Goal: Transaction & Acquisition: Purchase product/service

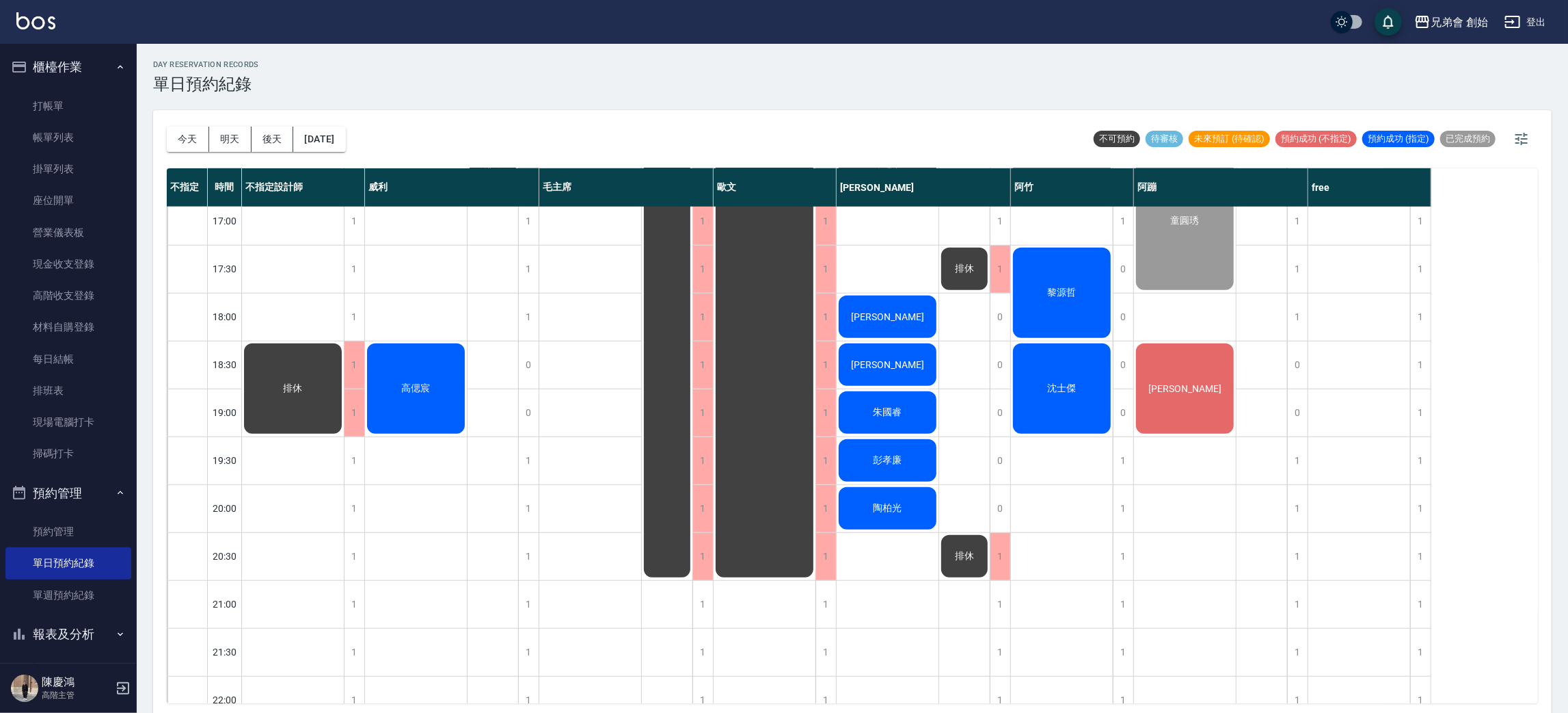
scroll to position [787, 0]
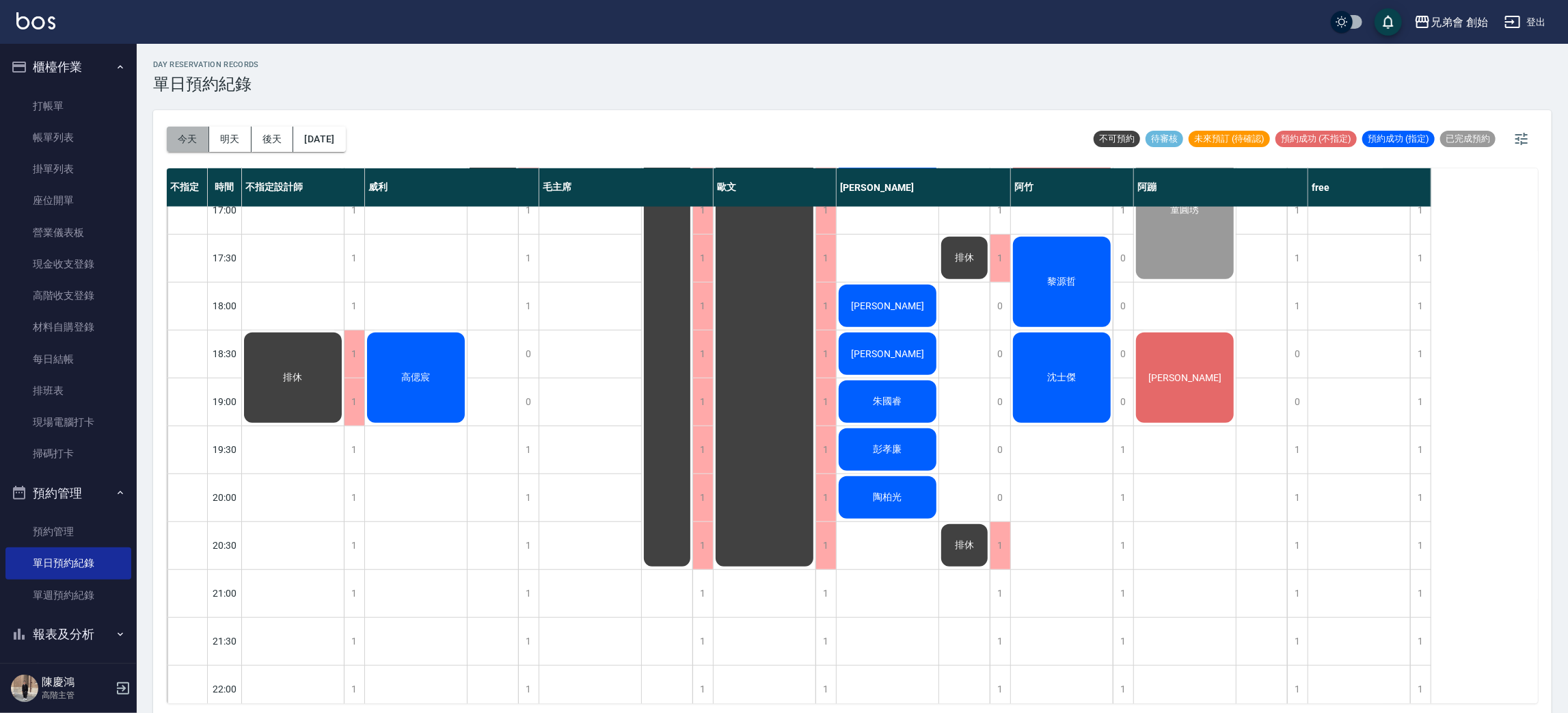
click at [180, 133] on button "今天" at bounding box center [187, 139] width 43 height 26
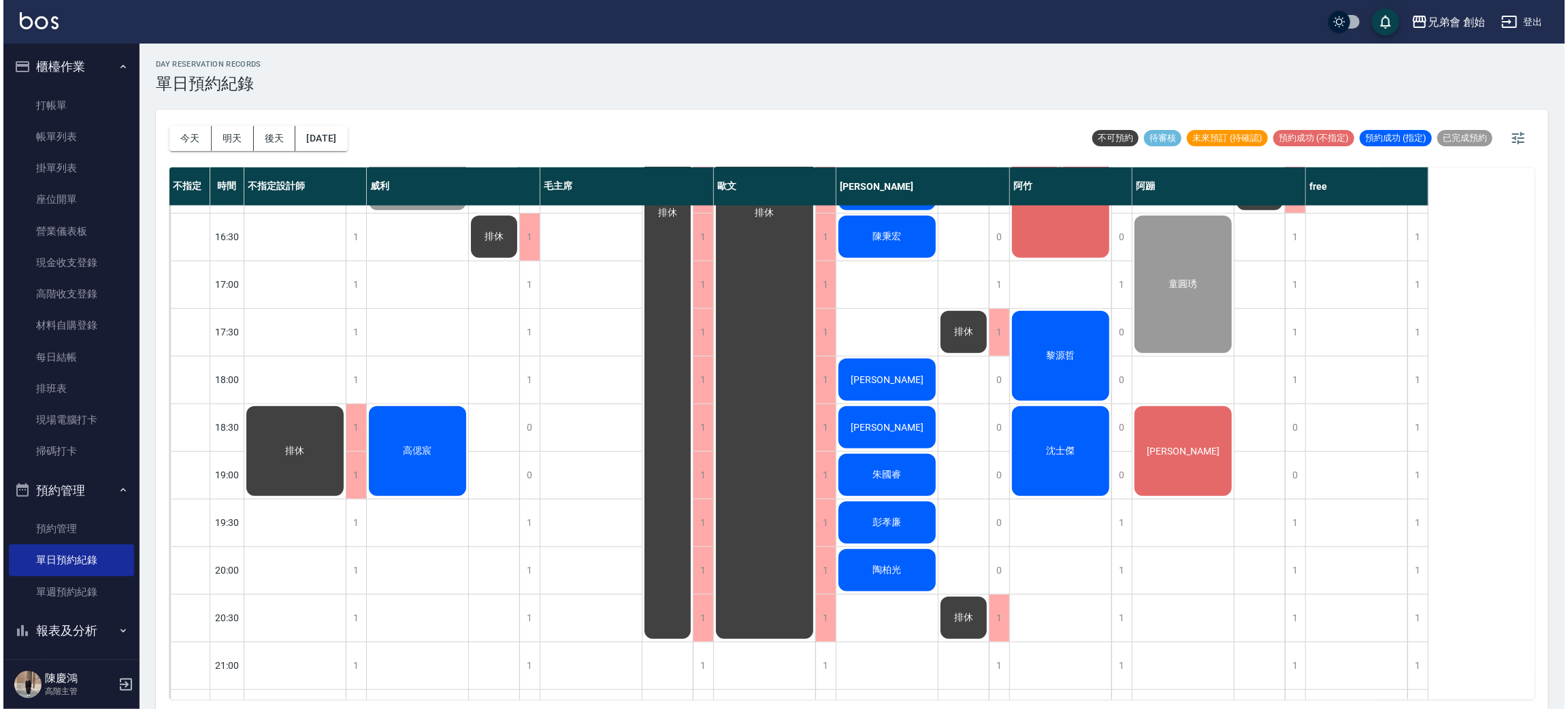
scroll to position [709, 0]
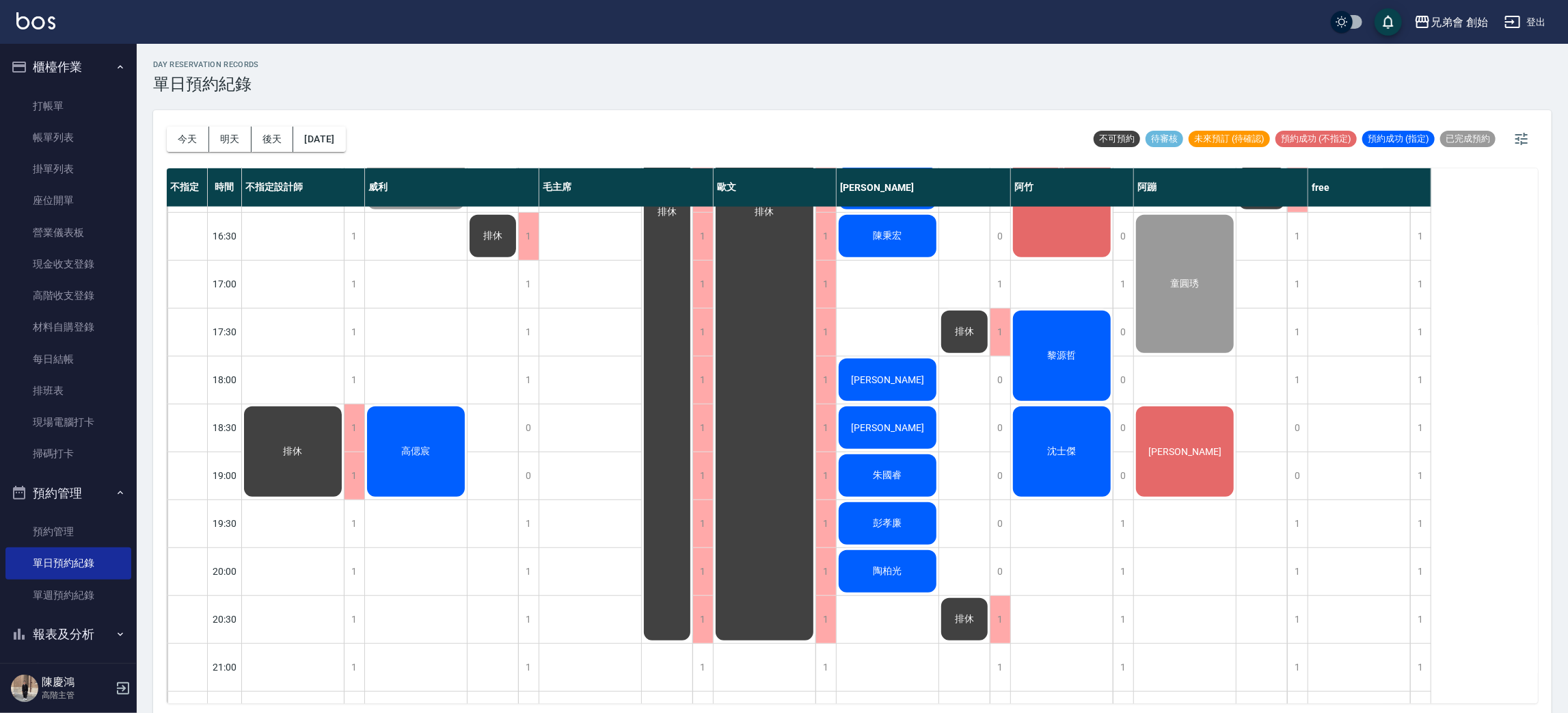
click at [1129, 168] on div "不指定 時間 不指定設計師 [PERSON_NAME] 毛主席 [PERSON_NAME] 潘[PERSON_NAME] 阿蹦 free" at bounding box center [799, 187] width 1265 height 39
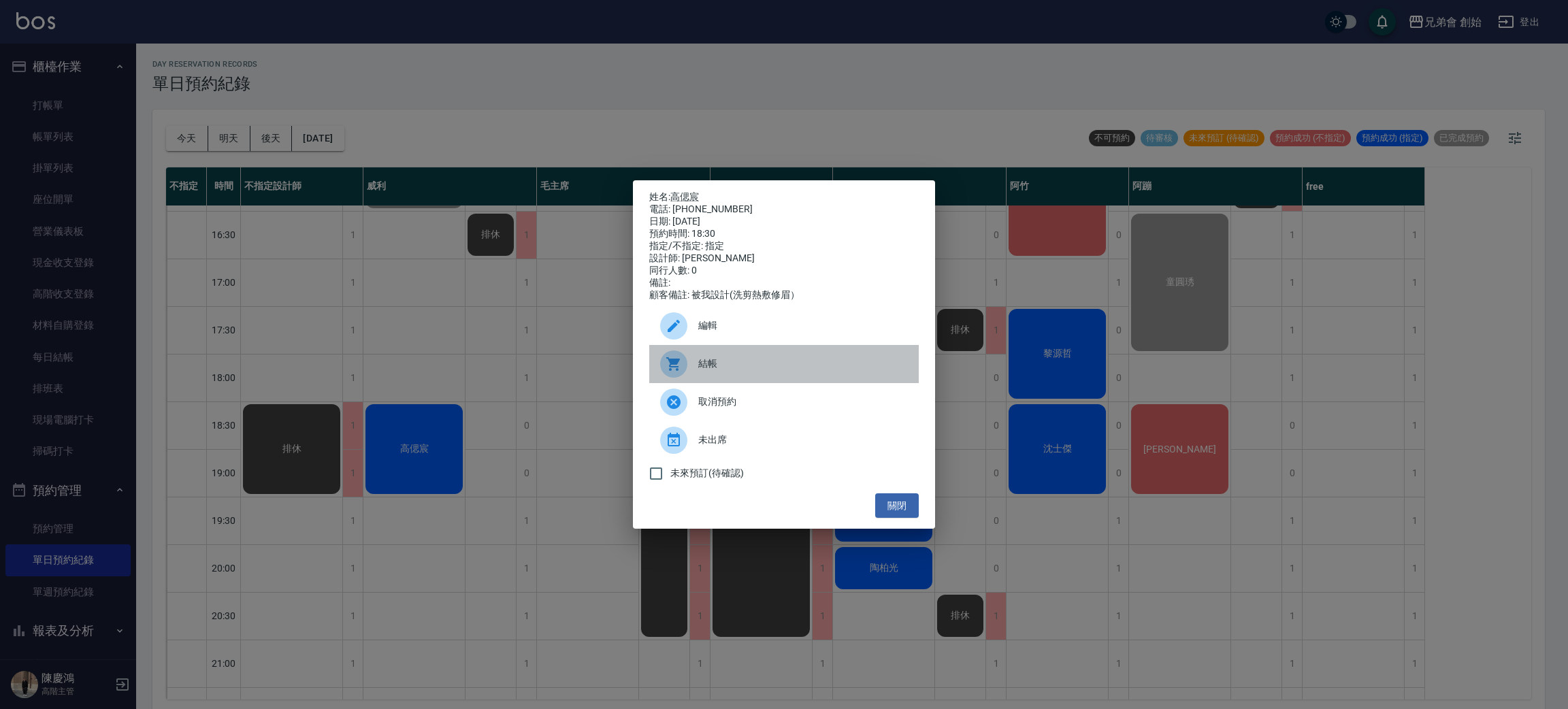
click at [704, 370] on span "結帳" at bounding box center [802, 363] width 210 height 14
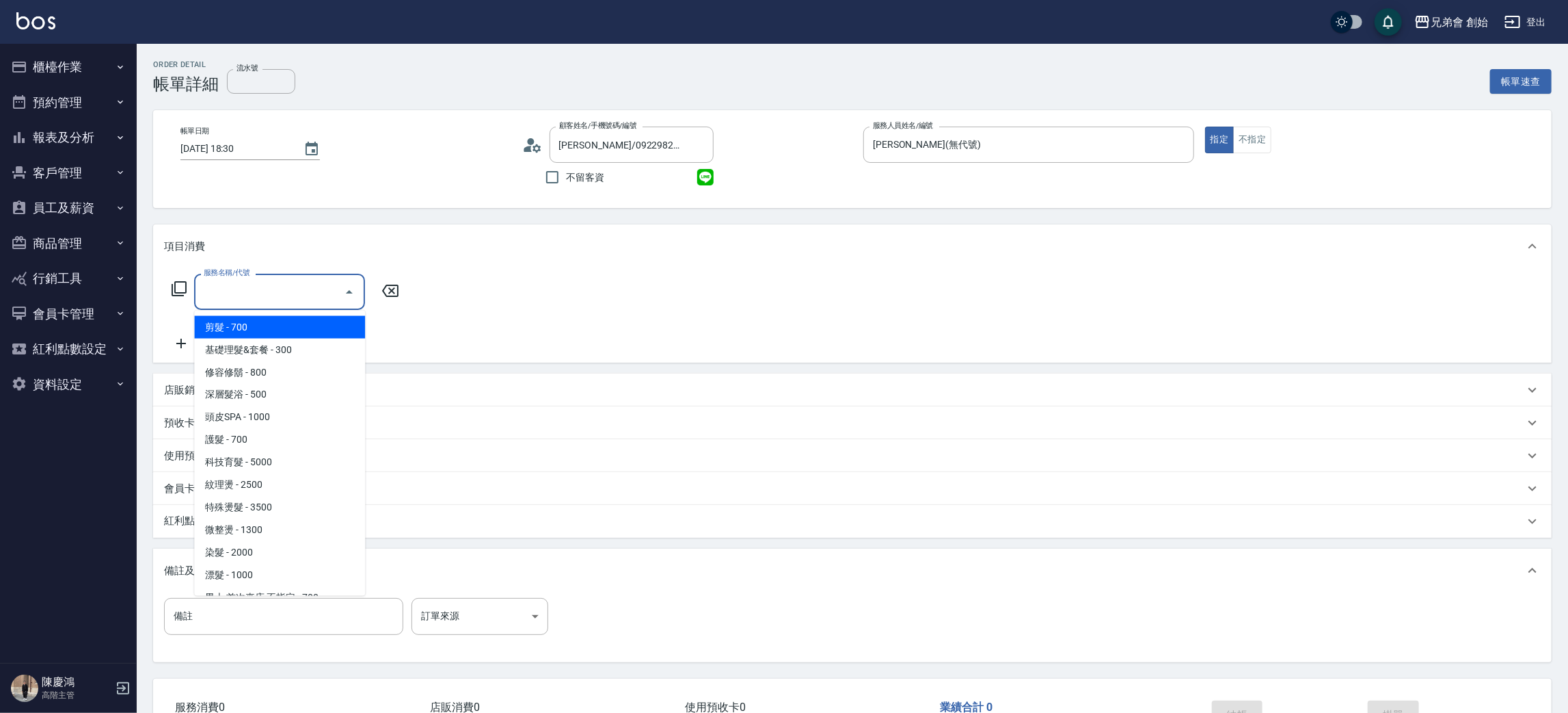
click at [272, 327] on span "剪髮 - 700" at bounding box center [279, 327] width 171 height 23
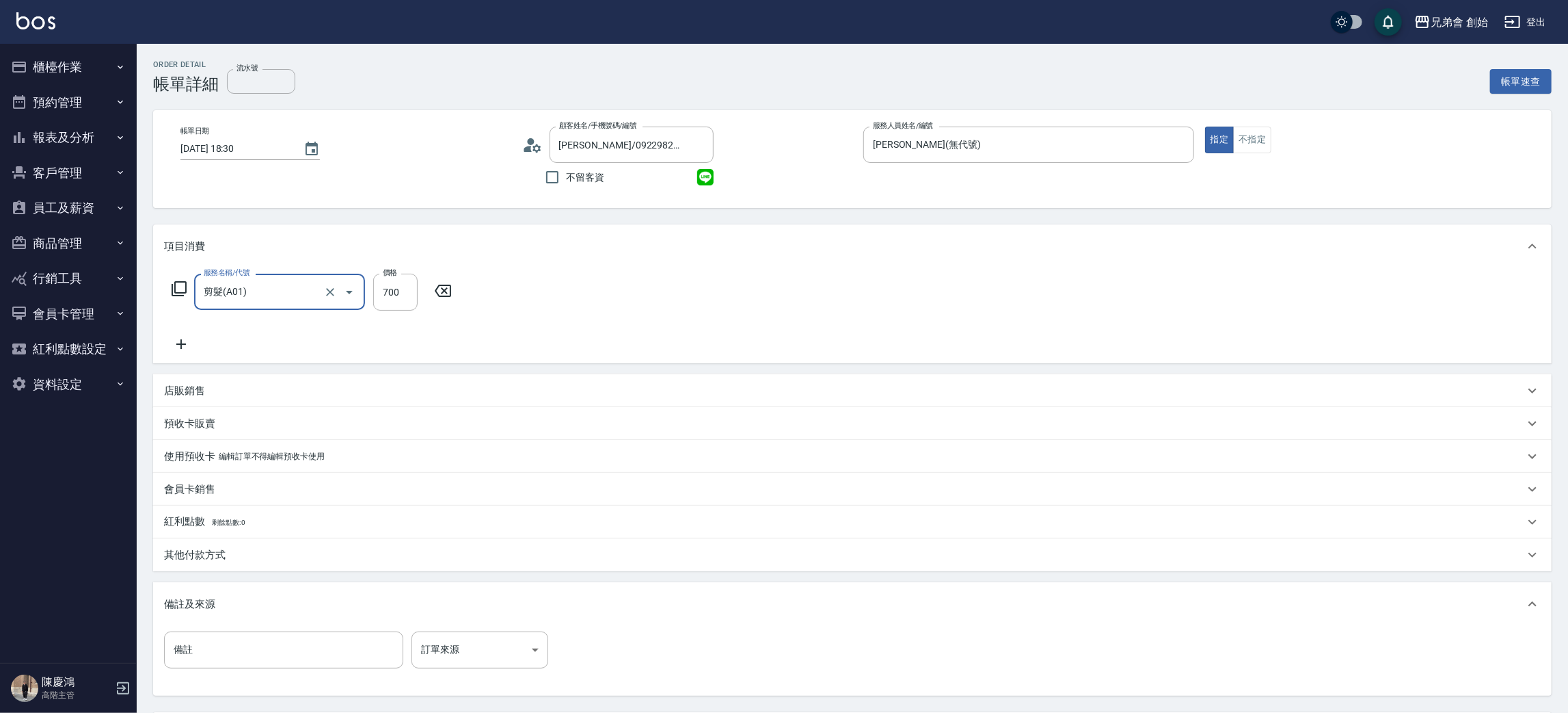
type input "剪髮(A01)"
click at [875, 298] on div "服務名稱/代號 剪髮(A01) 服務名稱/代號 價格 700 價格" at bounding box center [853, 316] width 1399 height 96
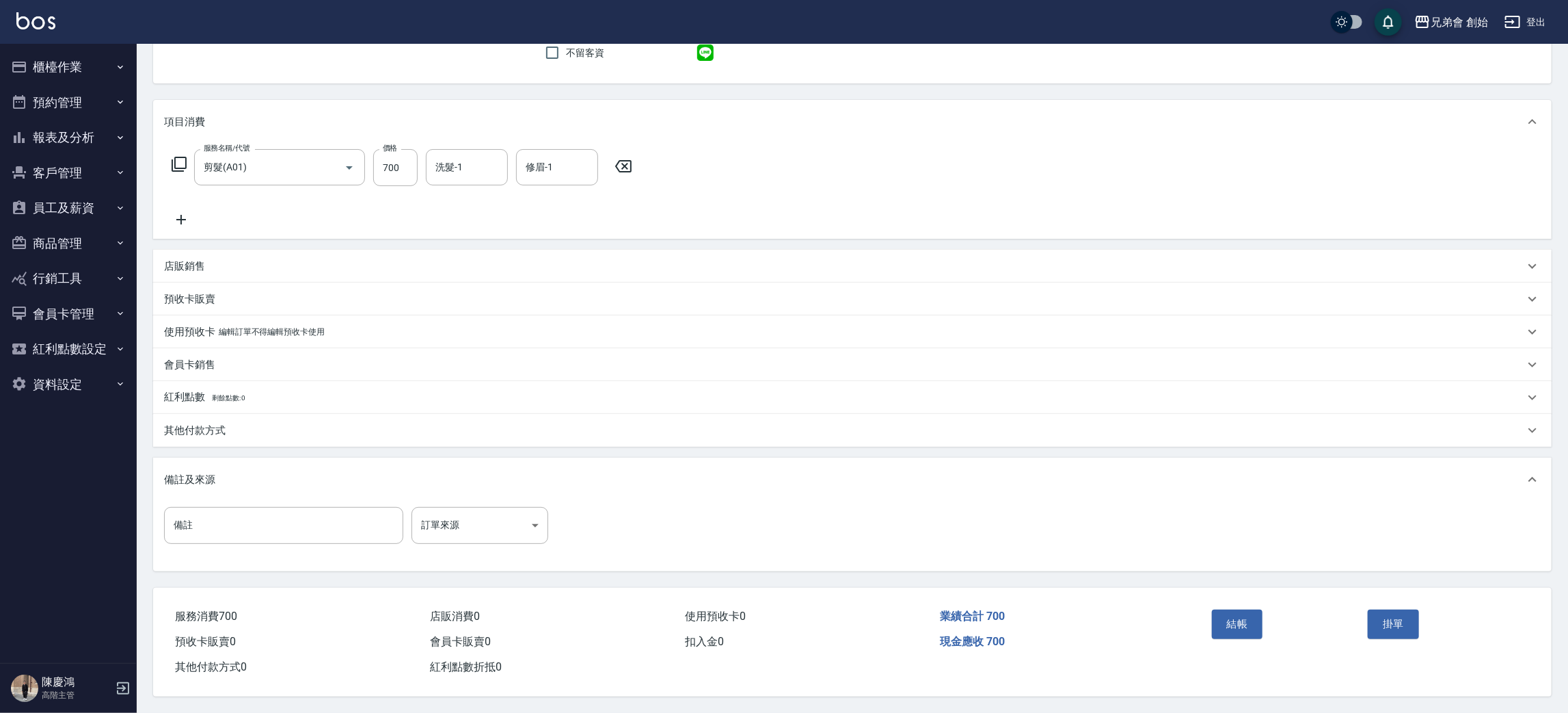
click at [1205, 607] on div "結帳 掛單" at bounding box center [1363, 634] width 346 height 93
click at [1228, 616] on button "結帳" at bounding box center [1237, 624] width 51 height 28
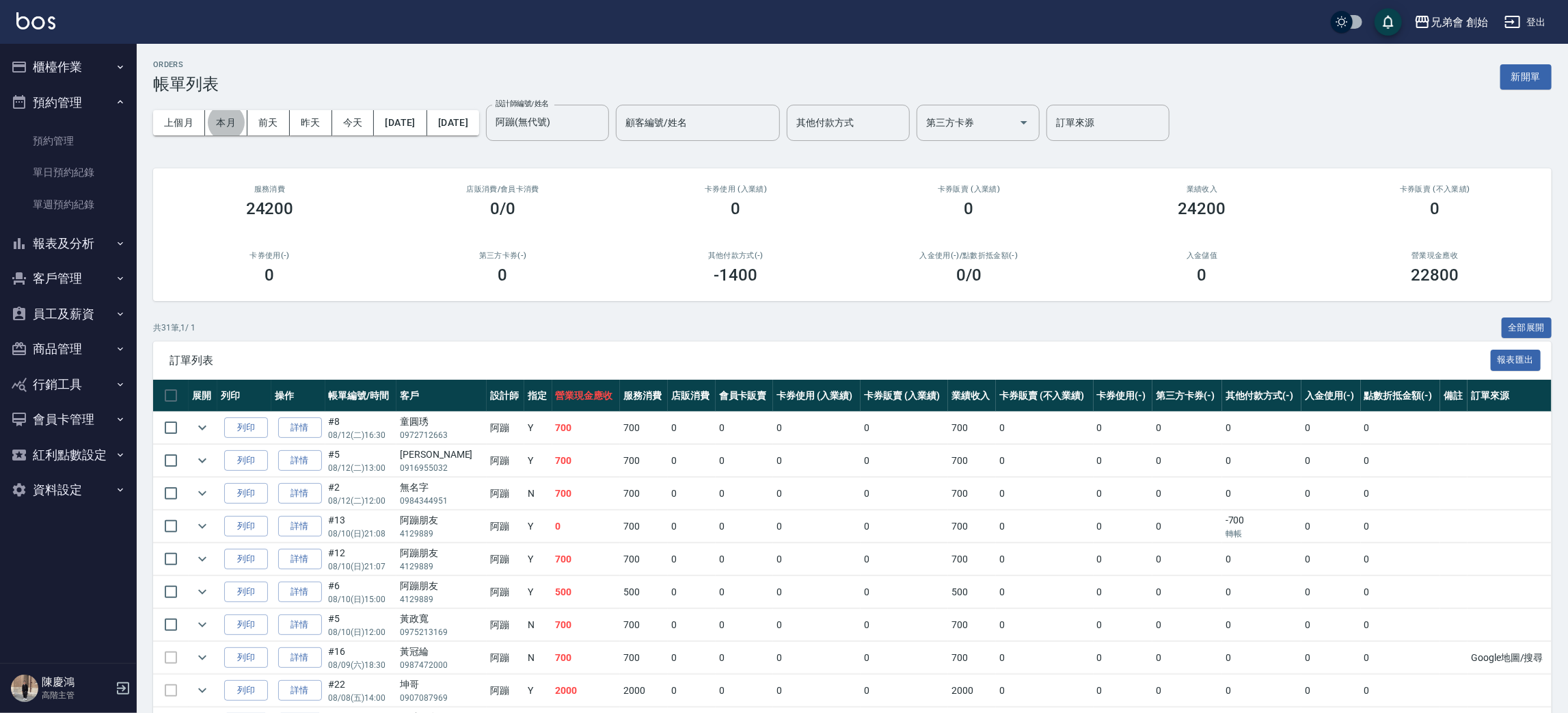
click at [69, 63] on button "櫃檯作業" at bounding box center [68, 67] width 126 height 36
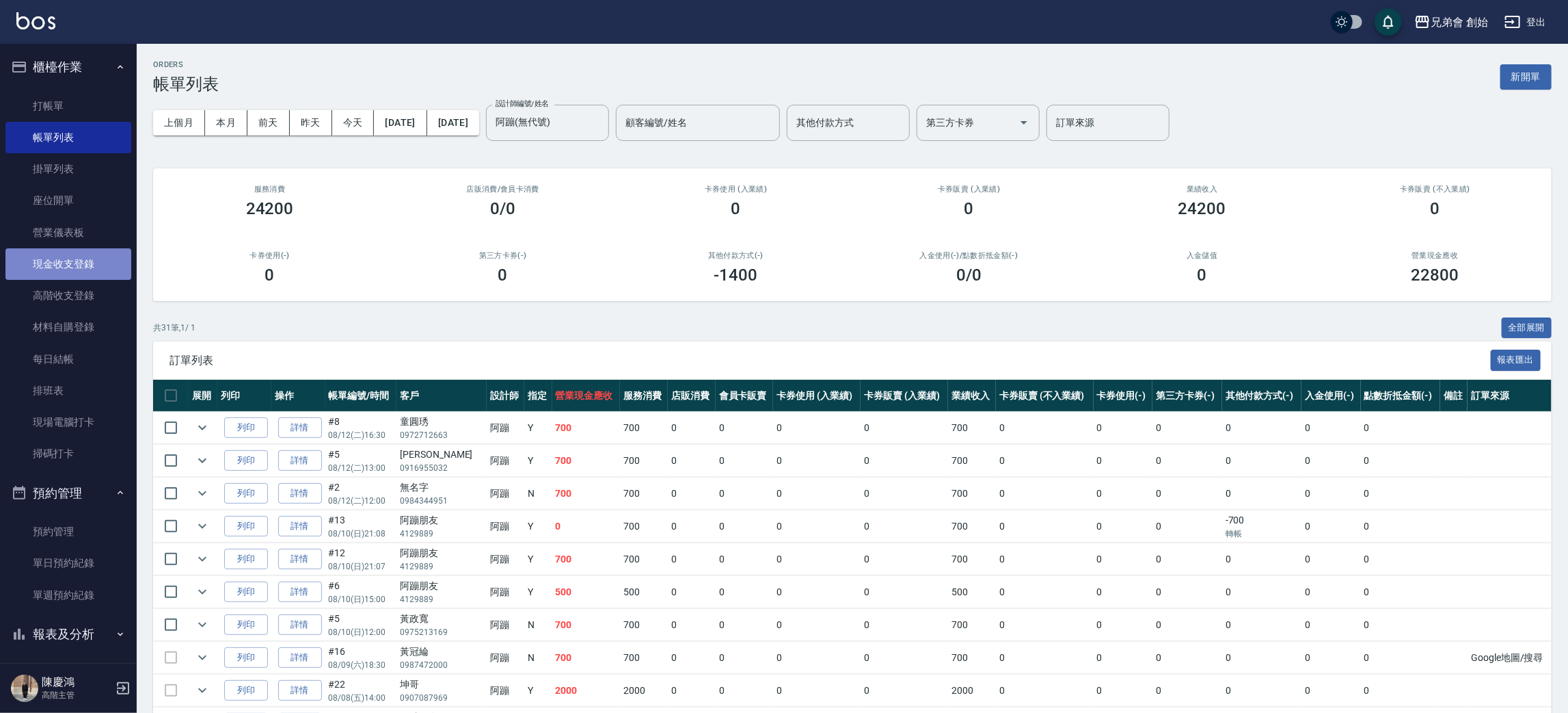
drag, startPoint x: 94, startPoint y: 263, endPoint x: 91, endPoint y: 270, distance: 7.6
click at [94, 263] on link "現金收支登錄" at bounding box center [68, 264] width 126 height 31
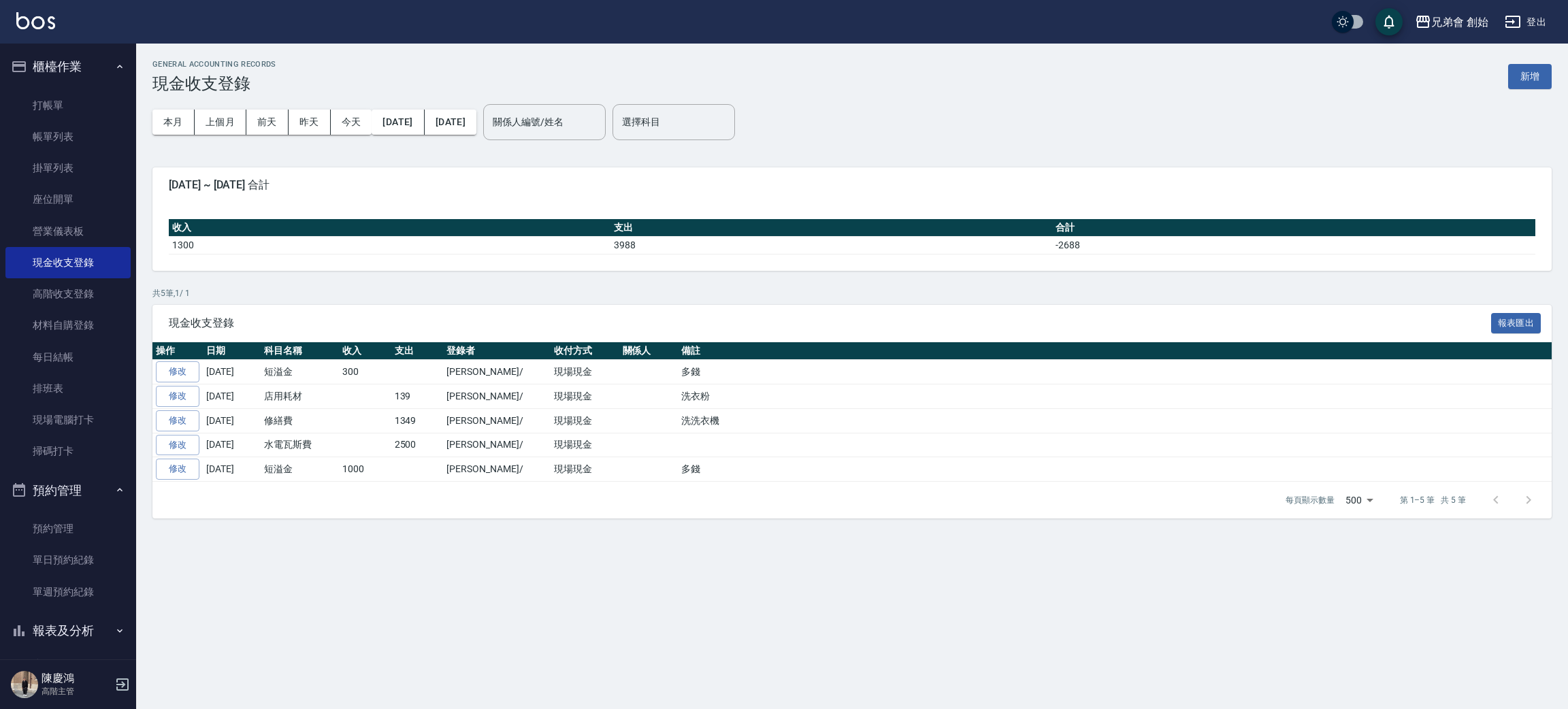
click at [581, 319] on span "現金收支登錄" at bounding box center [829, 323] width 1322 height 13
click at [799, 651] on div "GENERAL ACCOUNTING RECORDS 現金收支登錄 新增 本月 上個月 前天 昨天 今天 2025/08/01 2025/08/12 關係人編…" at bounding box center [784, 354] width 1568 height 709
click at [587, 597] on div "GENERAL ACCOUNTING RECORDS 現金收支登錄 新增 本月 上個月 前天 昨天 今天 2025/08/01 2025/08/12 關係人編…" at bounding box center [784, 354] width 1568 height 709
click at [602, 651] on div "GENERAL ACCOUNTING RECORDS 現金收支登錄 新增 本月 上個月 前天 昨天 今天 2025/08/01 2025/08/12 關係人編…" at bounding box center [784, 354] width 1568 height 709
click at [415, 298] on p "共 5 筆, 1 / 1" at bounding box center [851, 292] width 1399 height 12
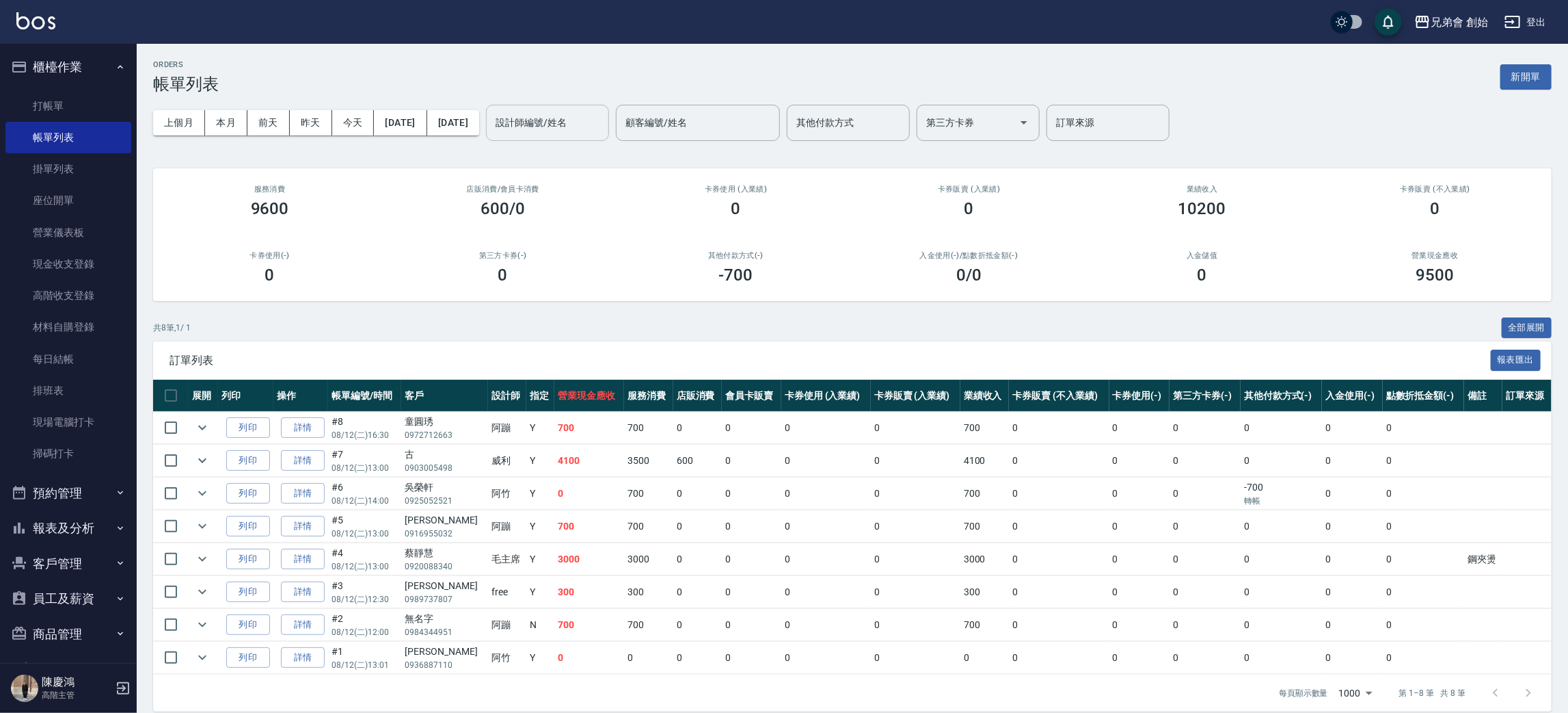
click at [596, 125] on input "設計師編號/姓名" at bounding box center [547, 122] width 111 height 24
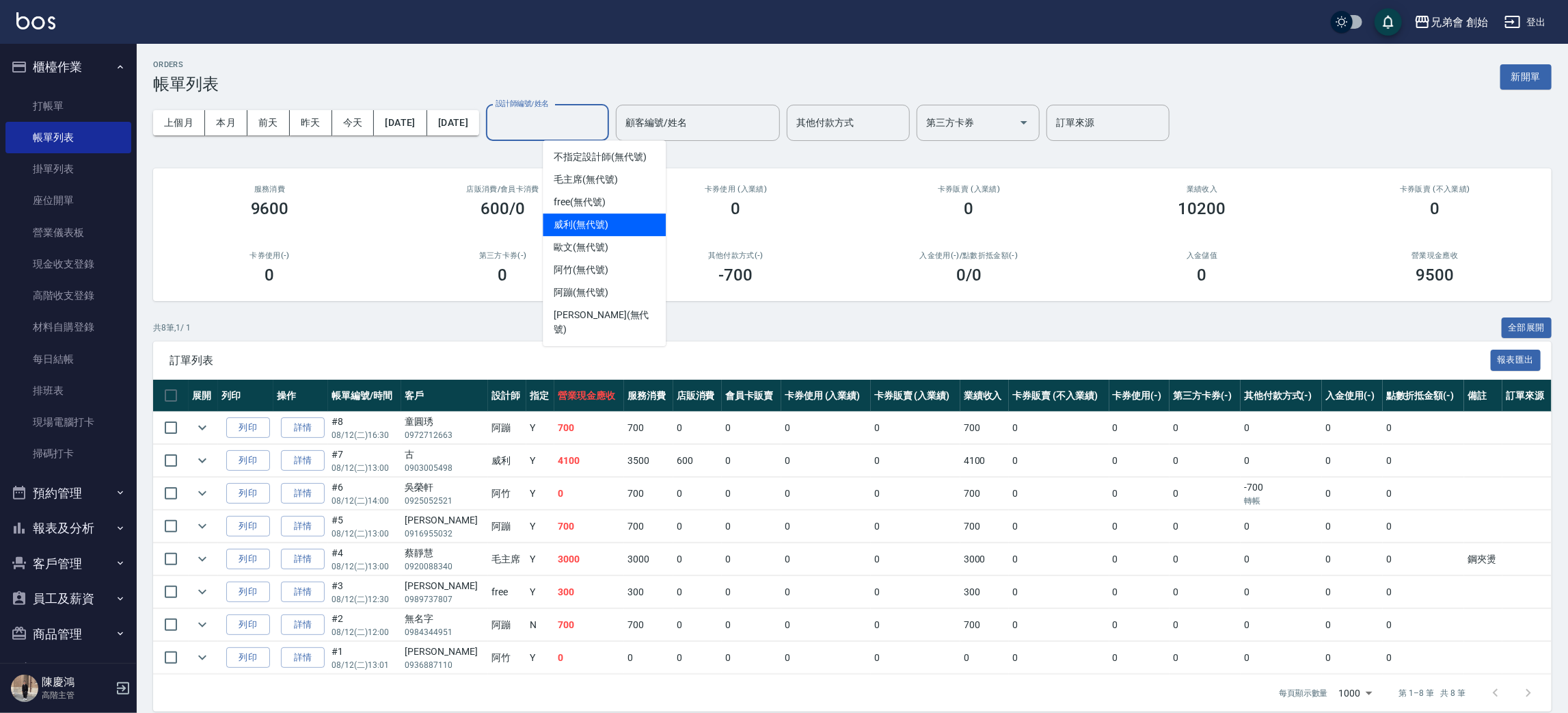
click at [604, 223] on span "威利 (無代號)" at bounding box center [581, 224] width 55 height 14
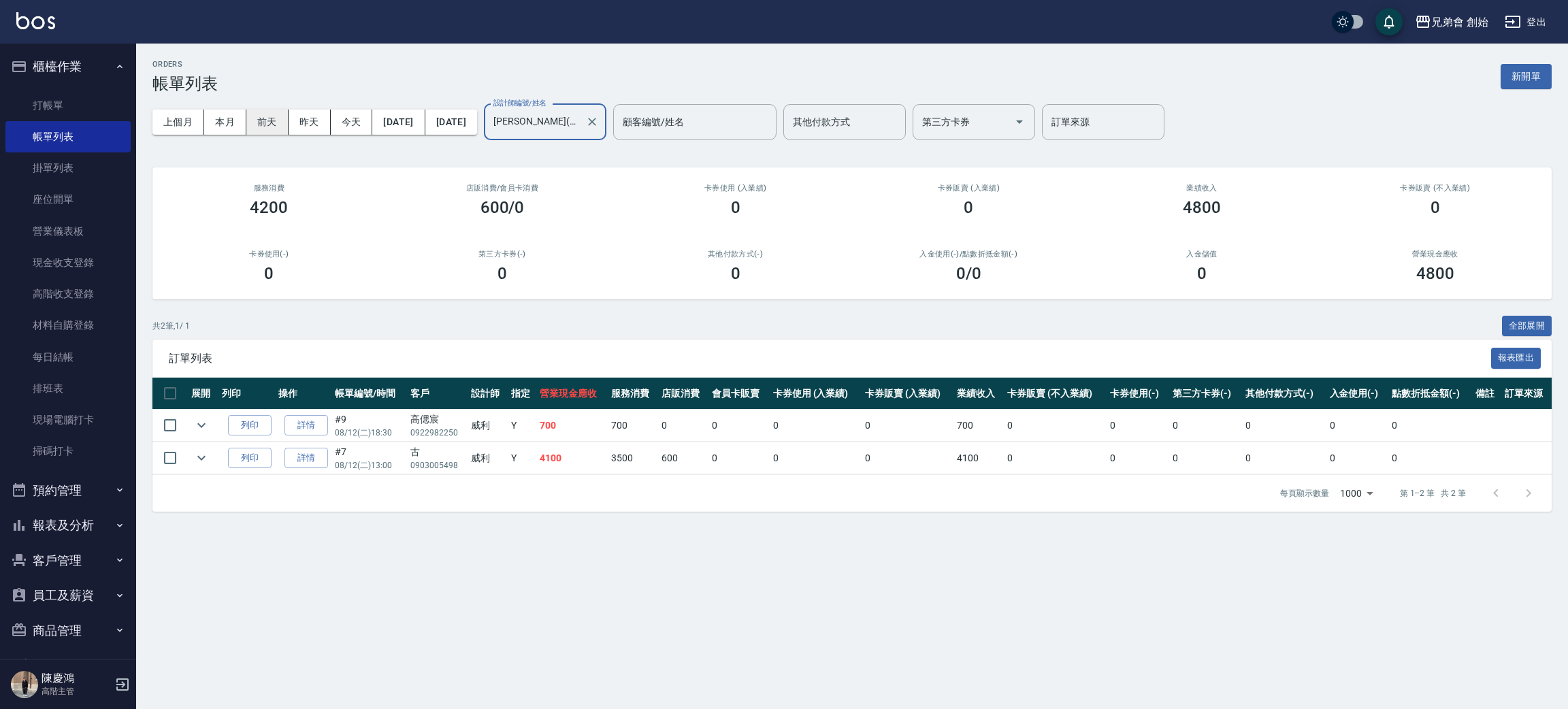
click at [277, 120] on button "前天" at bounding box center [267, 121] width 42 height 25
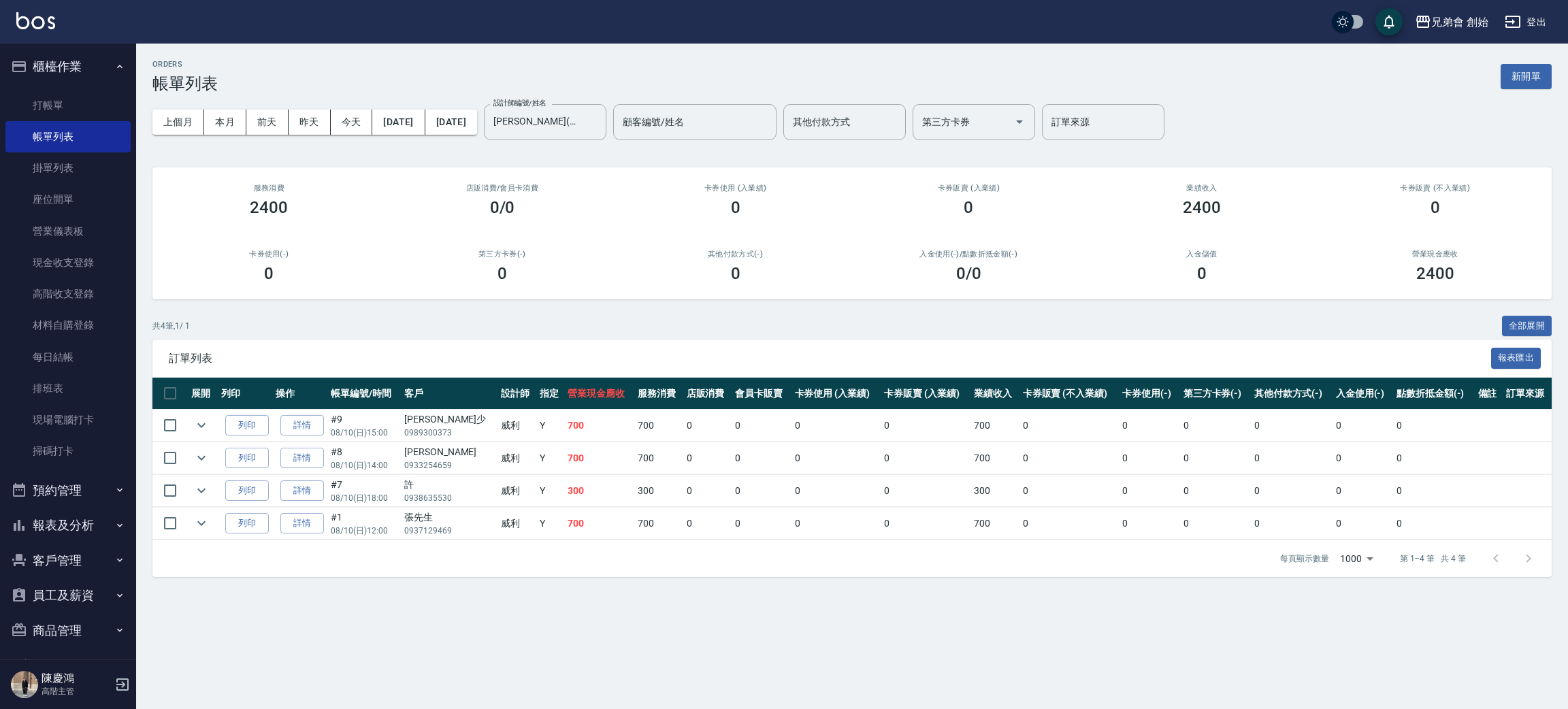
click at [532, 333] on div "共 4 筆, 1 / 1 全部展開" at bounding box center [851, 326] width 1399 height 21
click at [534, 326] on div "共 4 筆, 1 / 1 全部展開" at bounding box center [851, 326] width 1399 height 21
drag, startPoint x: 546, startPoint y: 326, endPoint x: 526, endPoint y: 316, distance: 22.4
click at [546, 326] on div "共 4 筆, 1 / 1 全部展開" at bounding box center [851, 326] width 1399 height 21
click at [351, 125] on button "今天" at bounding box center [352, 121] width 42 height 25
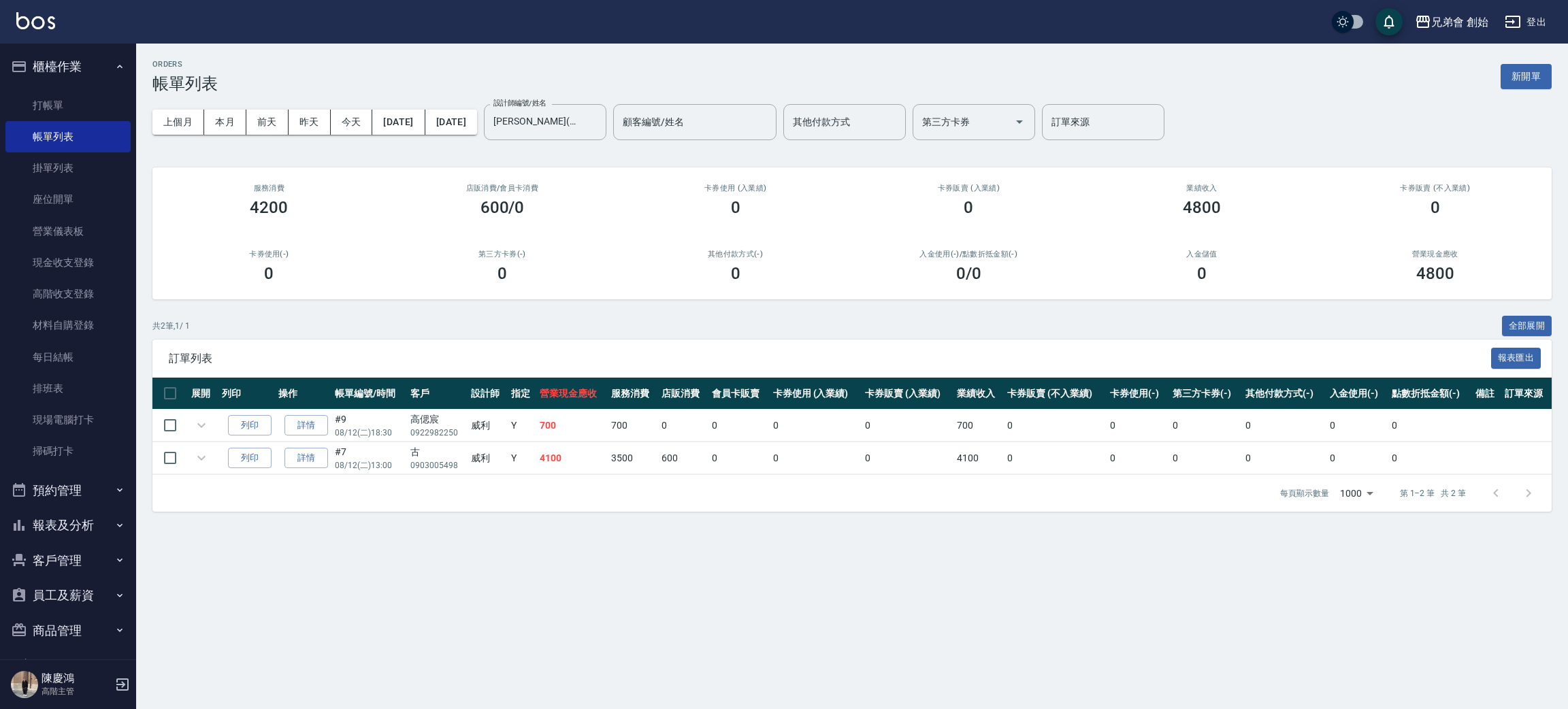
click at [594, 65] on div "ORDERS 帳單列表 新開單" at bounding box center [851, 76] width 1399 height 33
click at [604, 373] on div "訂單列表 報表匯出" at bounding box center [851, 358] width 1399 height 38
click at [231, 120] on button "本月" at bounding box center [225, 121] width 42 height 25
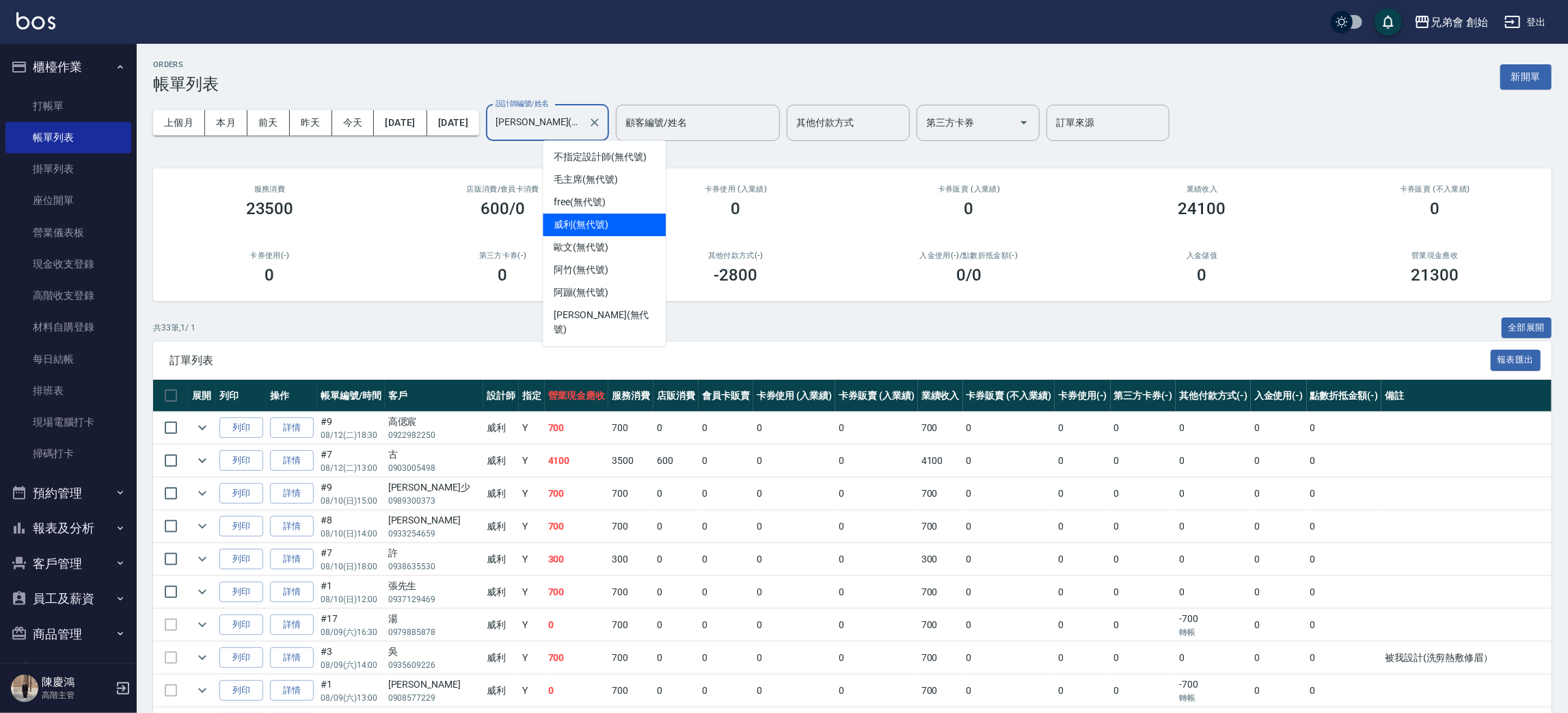
click at [582, 125] on input "威利(無代號)" at bounding box center [537, 122] width 90 height 24
click at [607, 287] on span "阿蹦 (無代號)" at bounding box center [581, 292] width 55 height 14
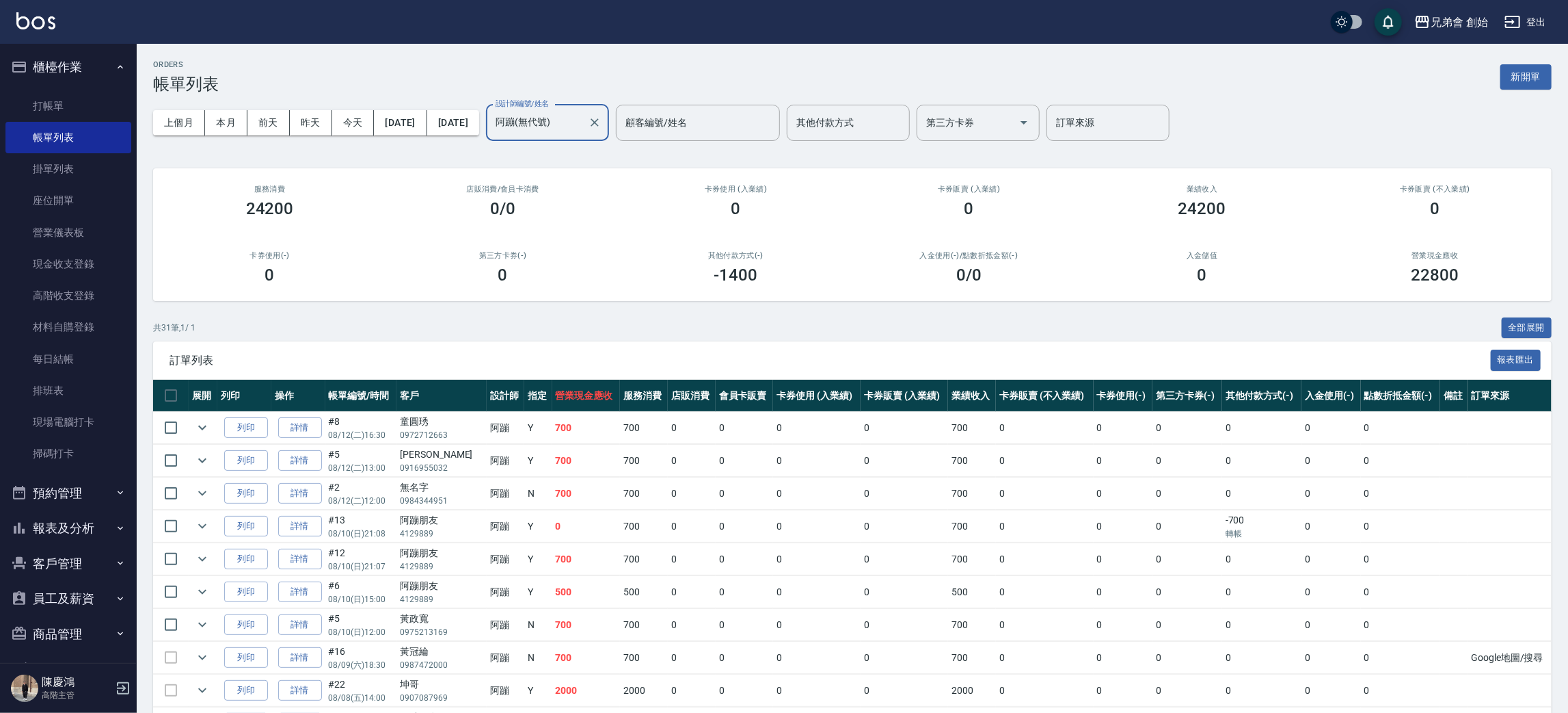
click at [582, 111] on input "阿蹦(無代號)" at bounding box center [537, 122] width 90 height 24
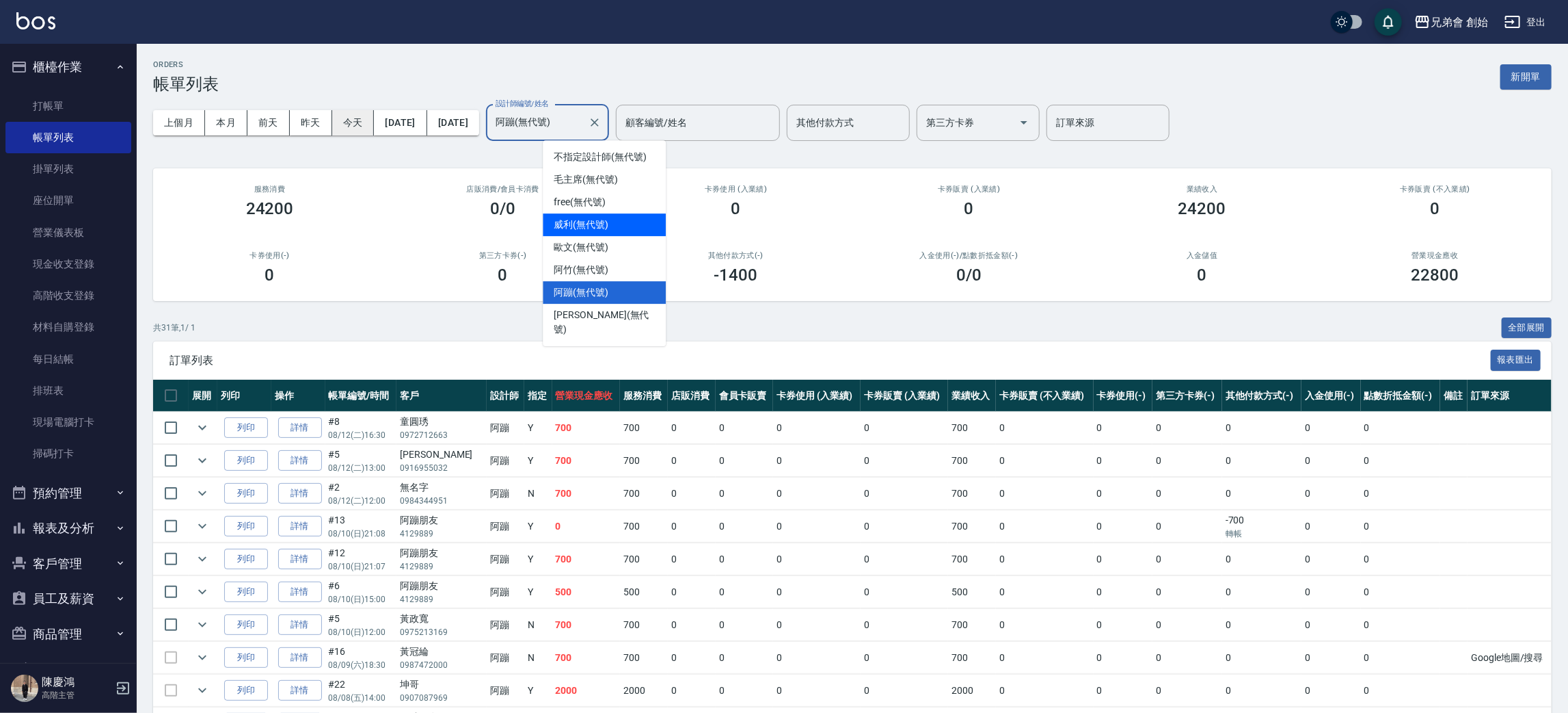
click at [366, 126] on button "今天" at bounding box center [353, 122] width 43 height 26
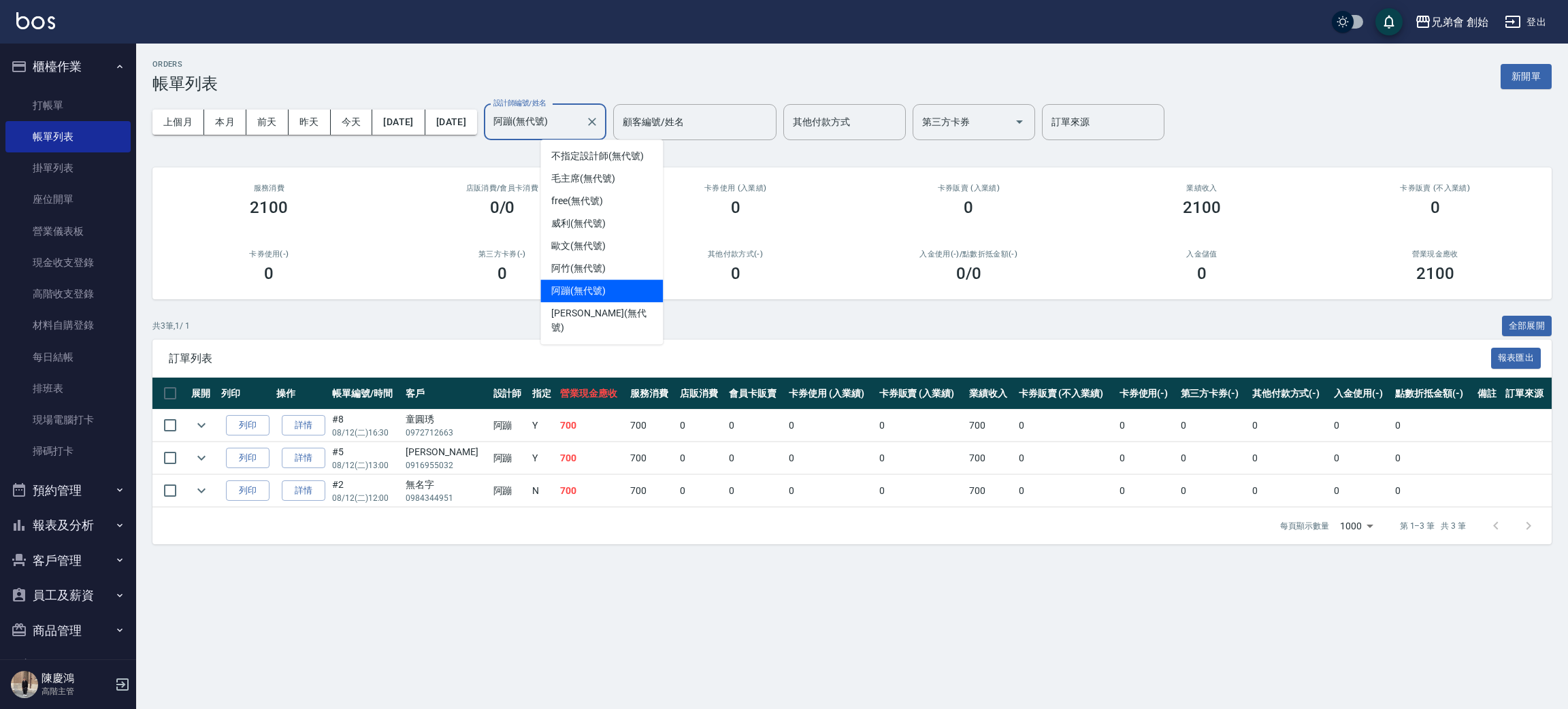
click at [579, 118] on input "阿蹦(無代號)" at bounding box center [534, 121] width 89 height 24
click at [601, 213] on div "威利 (無代號)" at bounding box center [601, 224] width 122 height 23
type input "威利(無代號)"
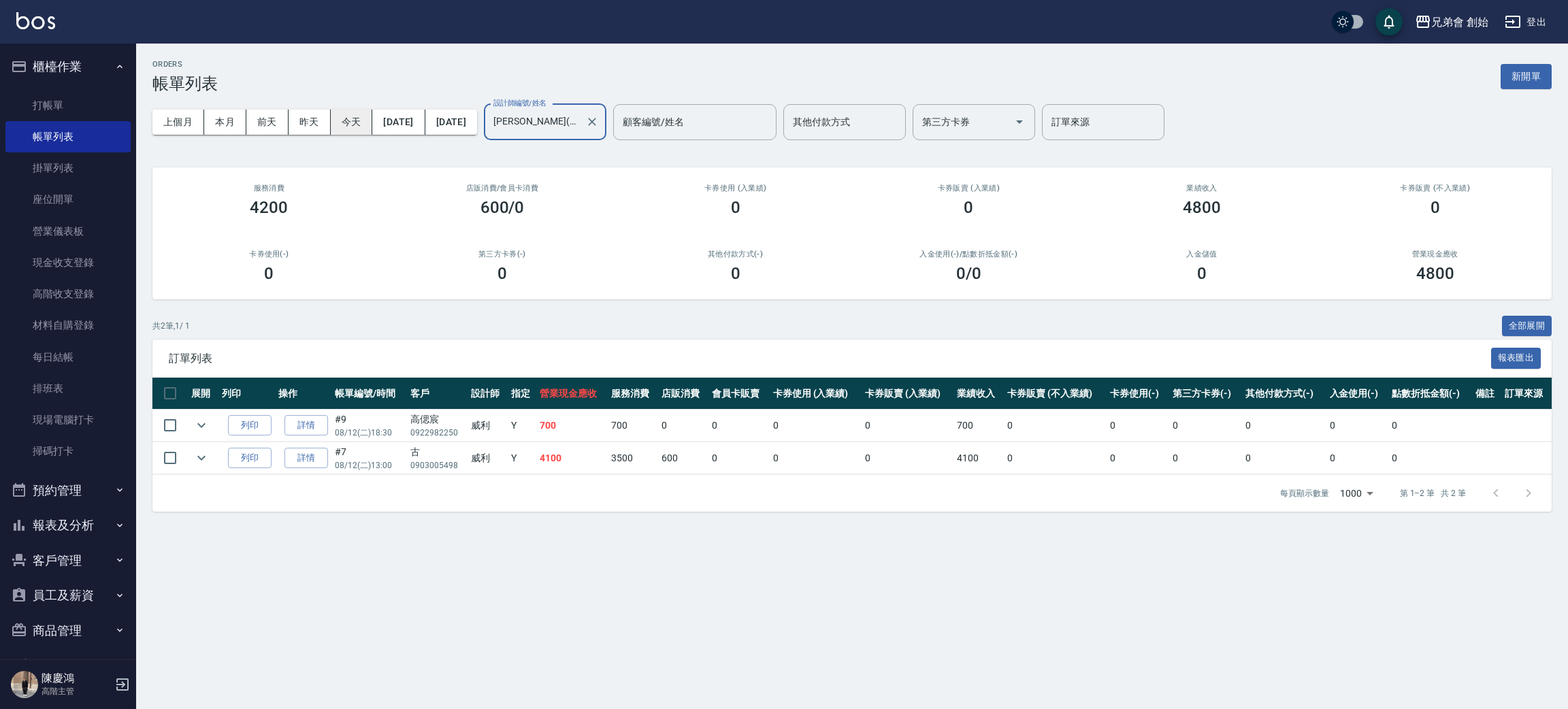
click at [358, 118] on button "今天" at bounding box center [352, 121] width 42 height 25
click at [348, 112] on button "今天" at bounding box center [352, 121] width 42 height 25
click at [221, 124] on button "本月" at bounding box center [225, 121] width 42 height 25
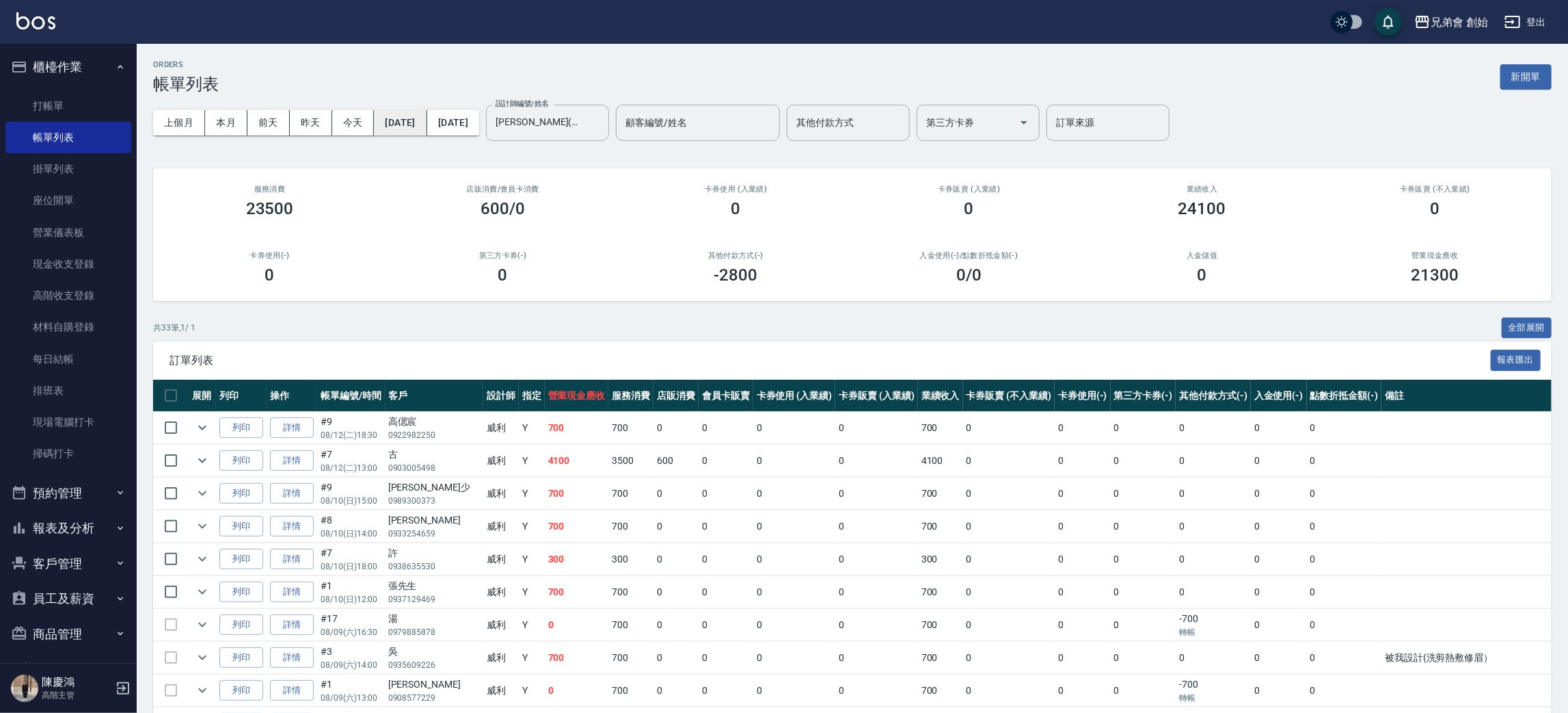
click at [400, 114] on button "2025/08/01" at bounding box center [401, 122] width 53 height 26
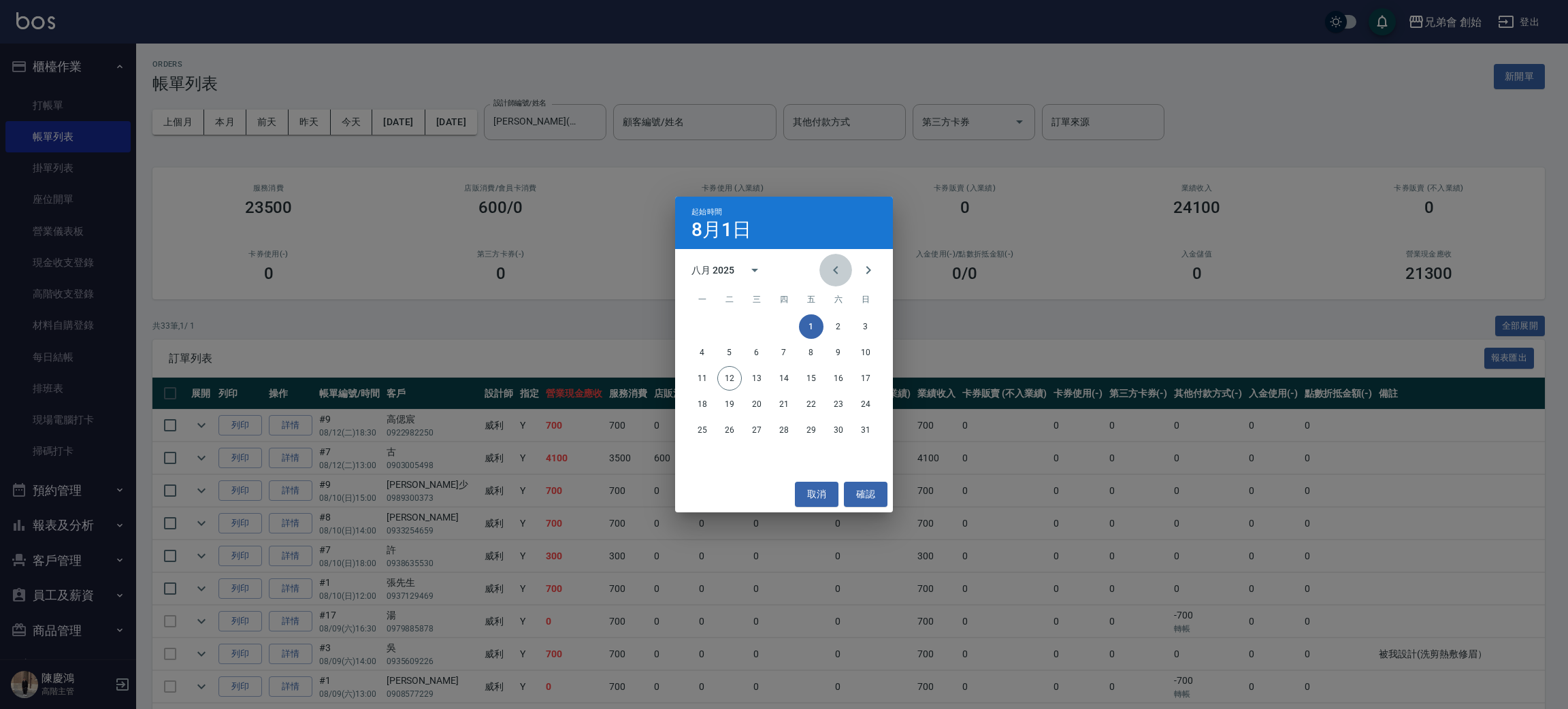
click at [828, 268] on icon "Previous month" at bounding box center [835, 269] width 16 height 16
click at [729, 329] on button "1" at bounding box center [729, 326] width 24 height 24
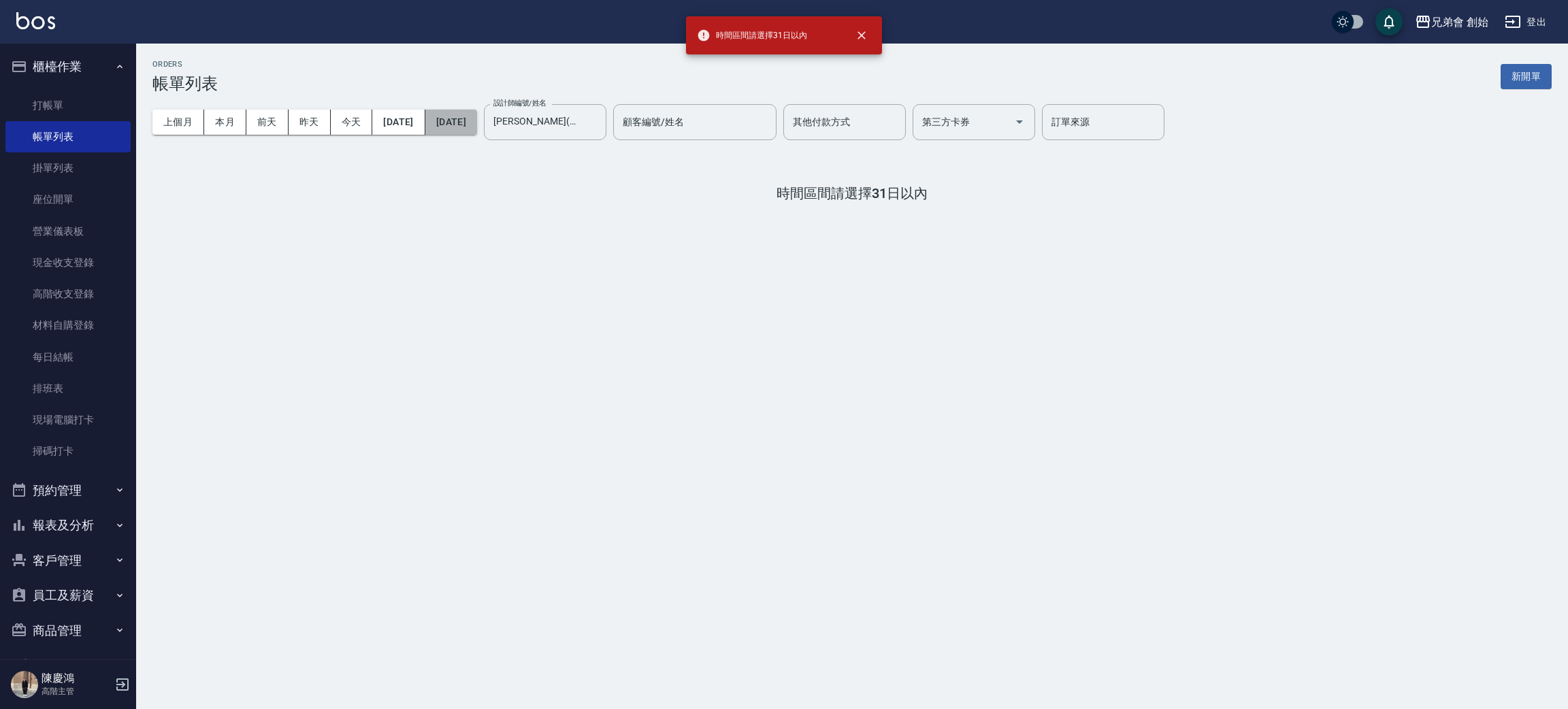
click at [477, 125] on button "2025/08/31" at bounding box center [451, 121] width 52 height 25
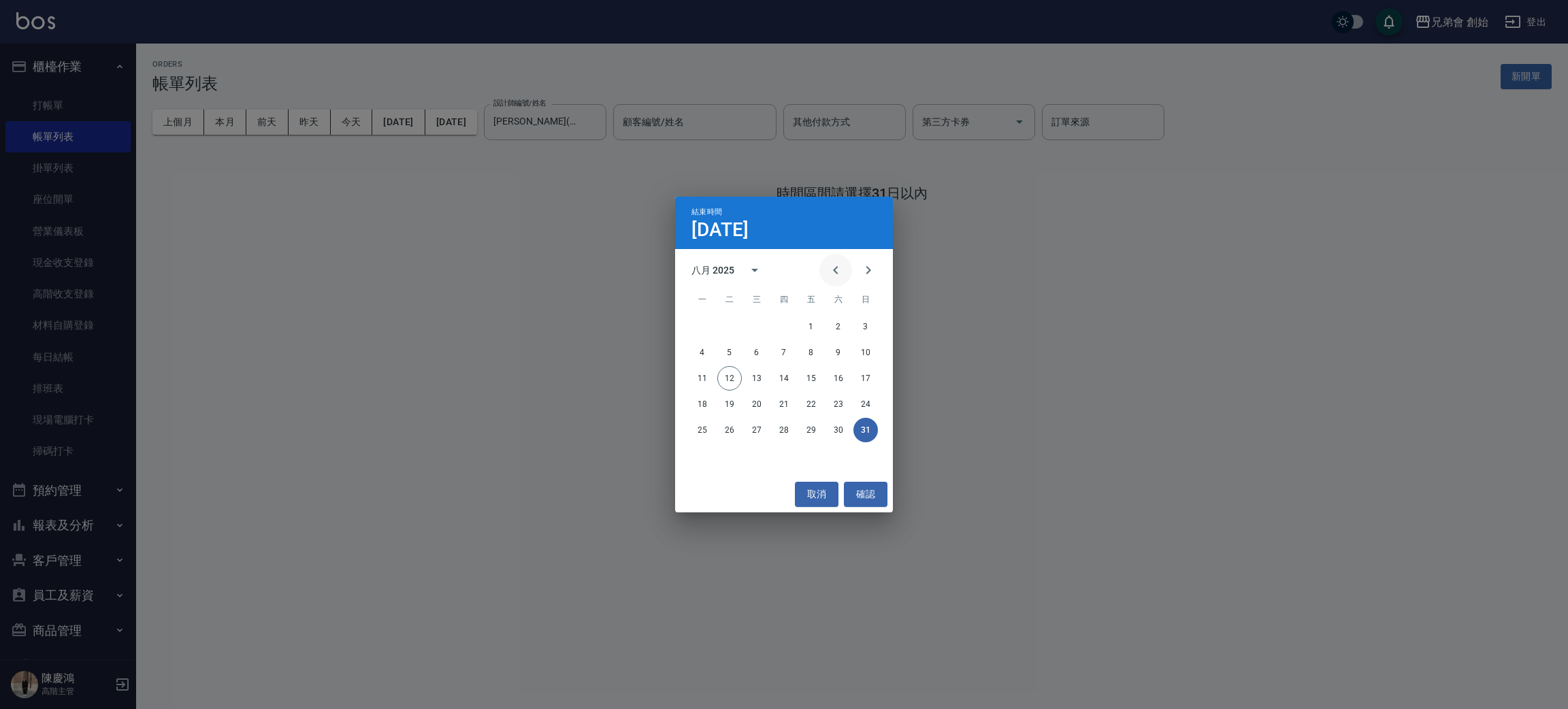
click at [835, 271] on icon "Previous month" at bounding box center [835, 269] width 16 height 16
click at [867, 269] on icon "Next month" at bounding box center [867, 269] width 16 height 16
click at [843, 351] on button "12" at bounding box center [838, 353] width 24 height 24
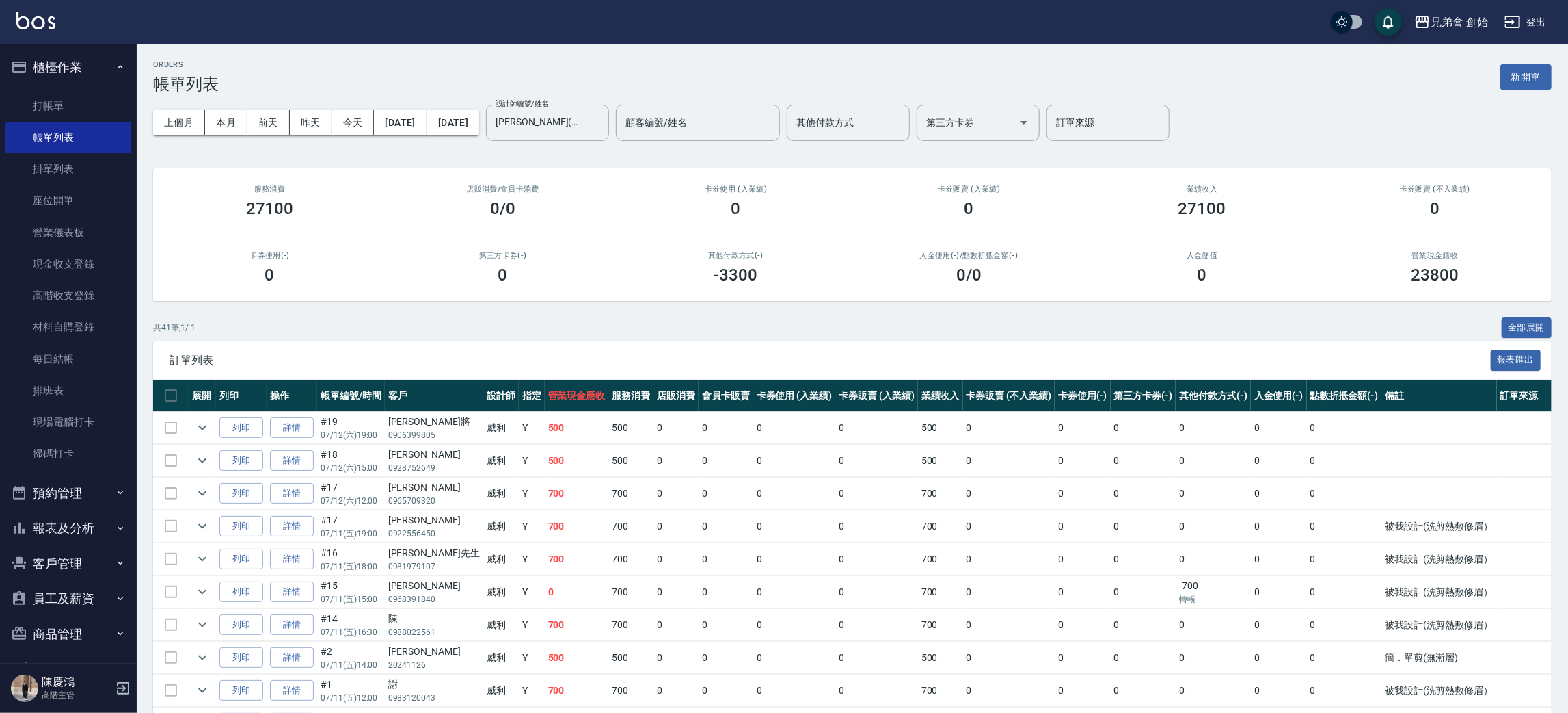
click at [631, 348] on div "訂單列表 報表匯出" at bounding box center [853, 360] width 1399 height 38
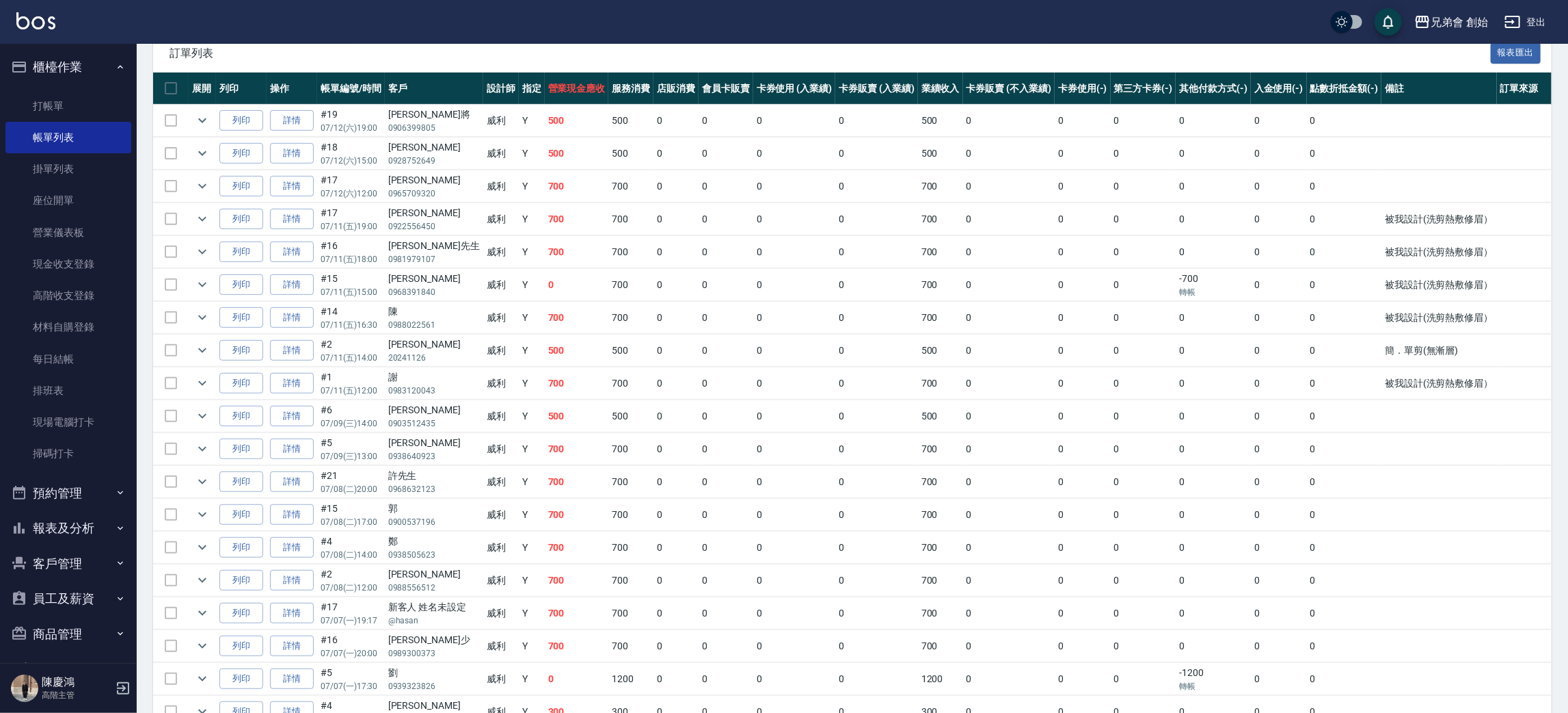
scroll to position [103, 0]
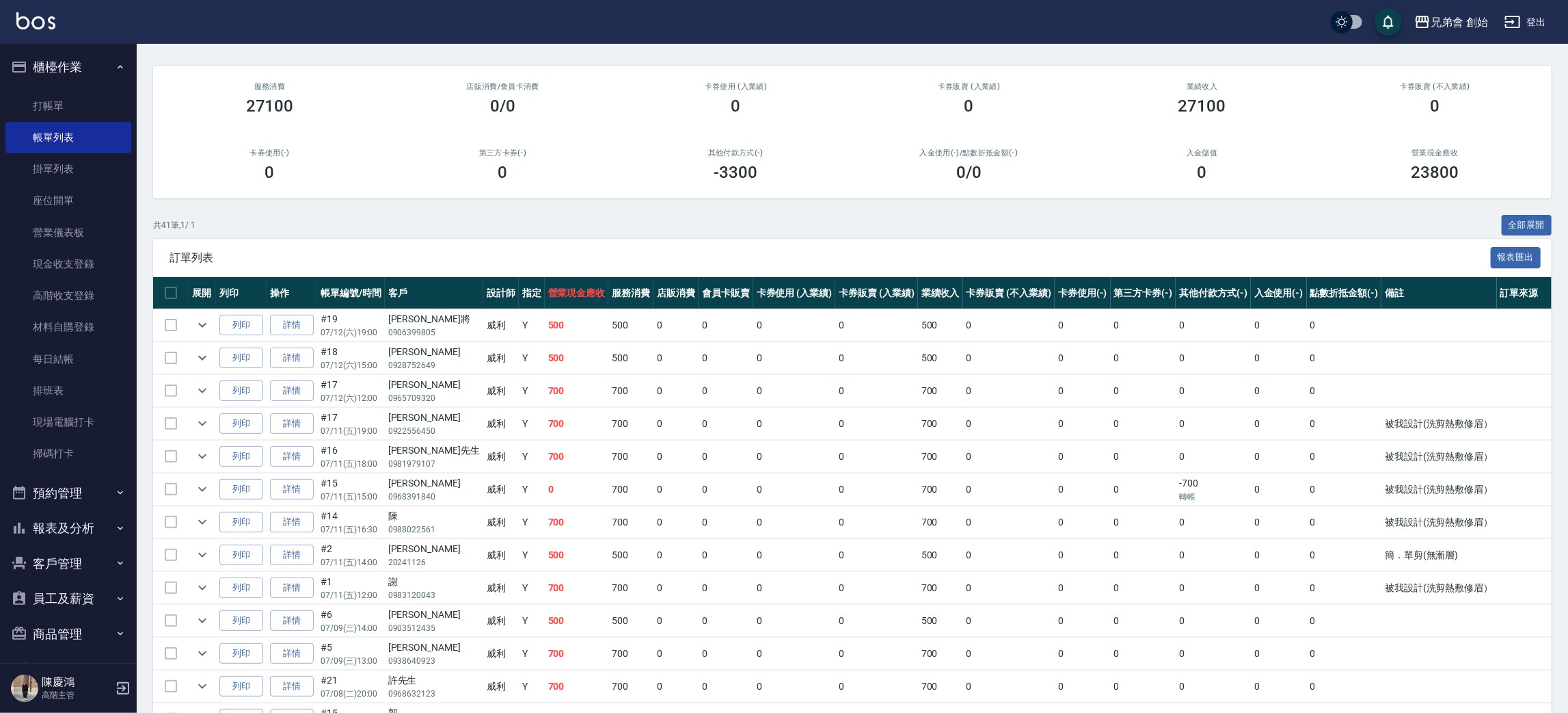
click at [763, 197] on div "其他付款方式(-) -3300" at bounding box center [735, 165] width 233 height 66
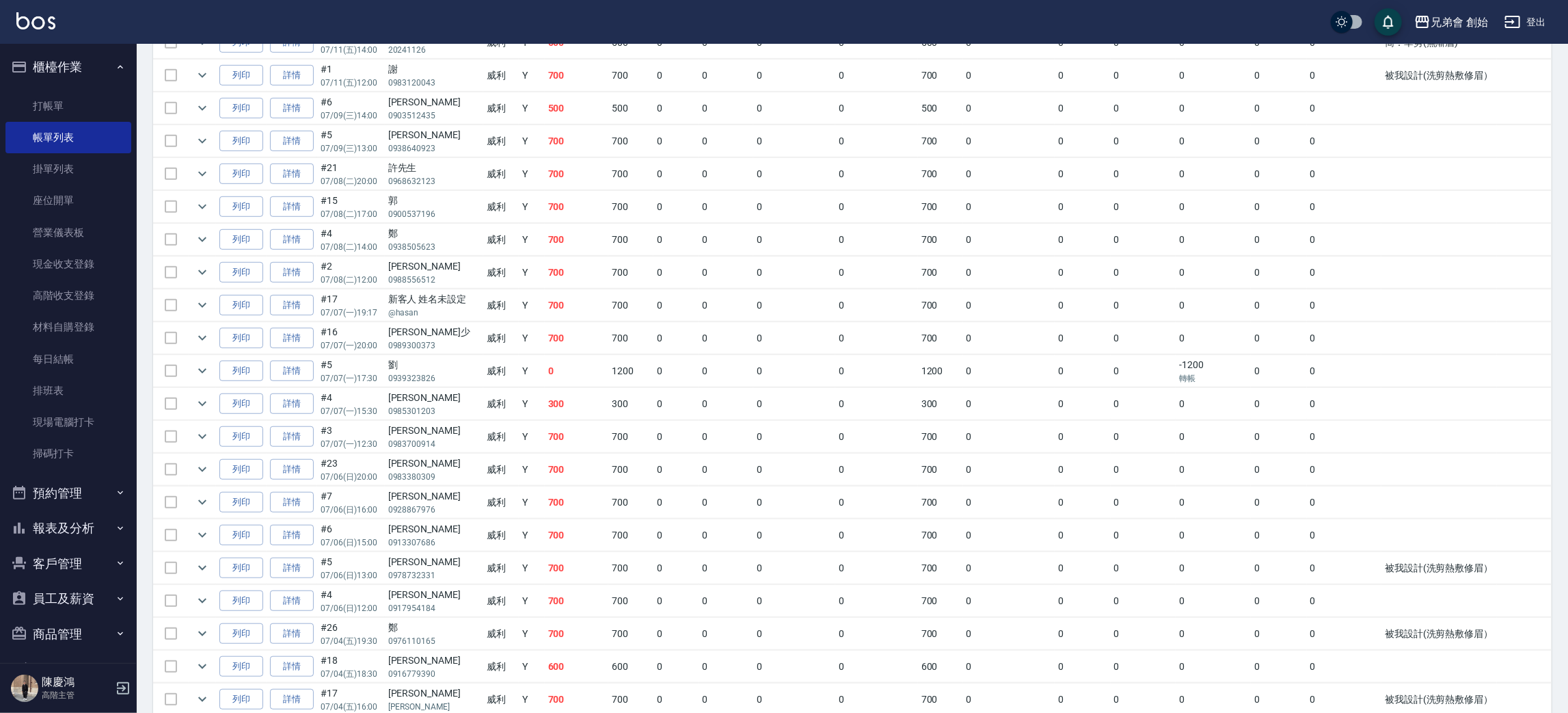
scroll to position [1123, 0]
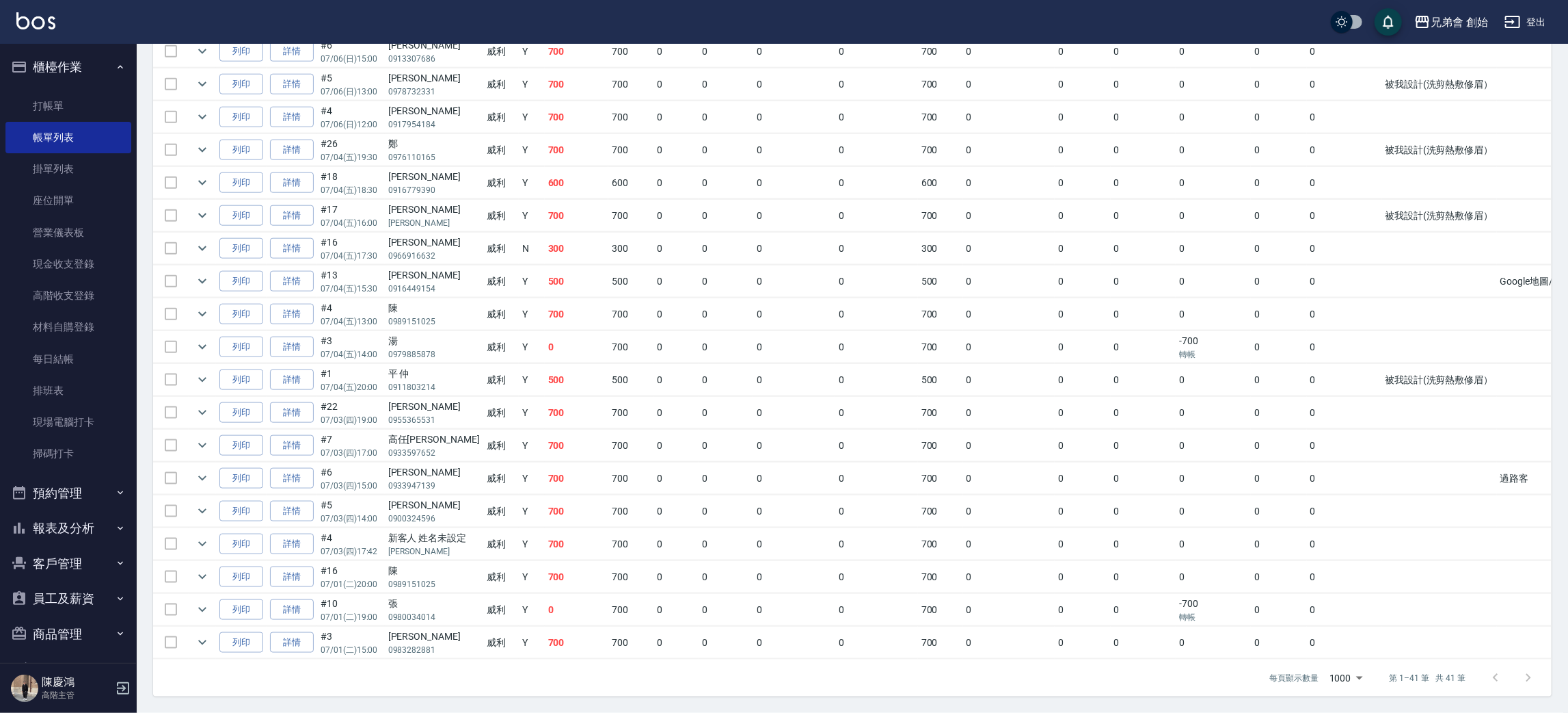
click at [442, 432] on div "高任康" at bounding box center [434, 439] width 92 height 14
click at [443, 479] on p "0933947139" at bounding box center [434, 485] width 92 height 12
click at [442, 513] on p "0900324596" at bounding box center [434, 518] width 92 height 12
click at [446, 530] on div "新客人 姓名未設定" at bounding box center [434, 537] width 92 height 14
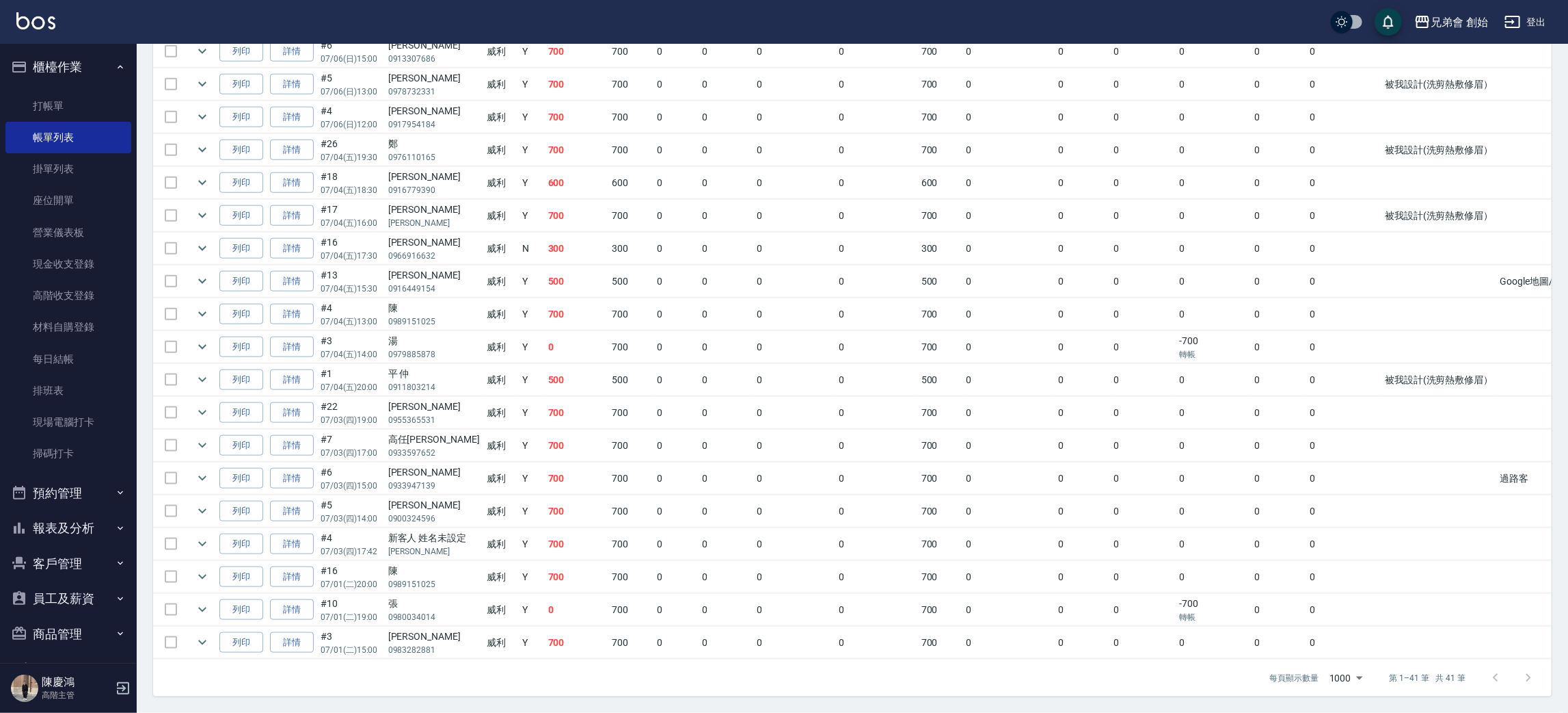
click at [438, 530] on div "新客人 姓名未設定" at bounding box center [434, 537] width 92 height 14
click at [439, 546] on p "蔡嘉峰" at bounding box center [434, 551] width 92 height 12
click at [441, 564] on div "陳" at bounding box center [434, 570] width 92 height 14
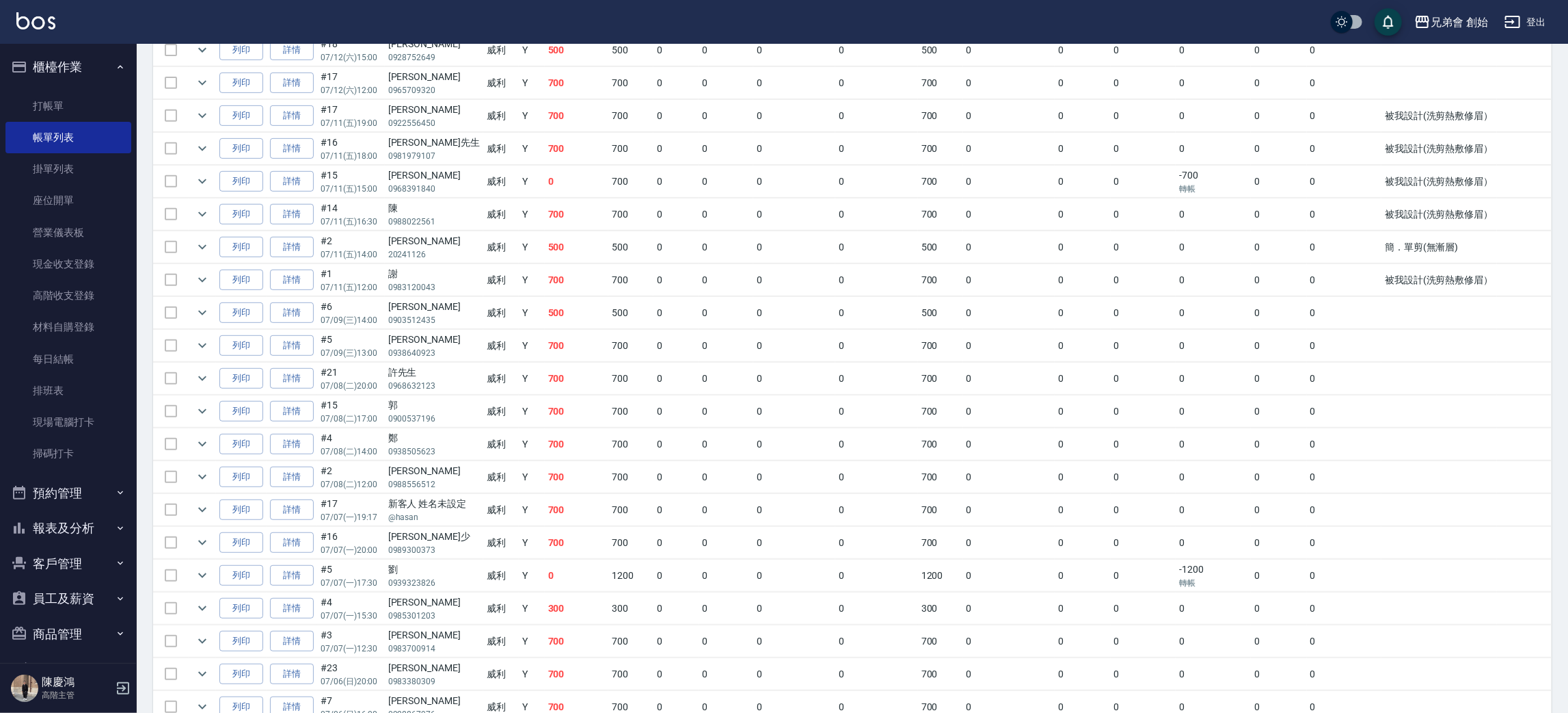
scroll to position [307, 0]
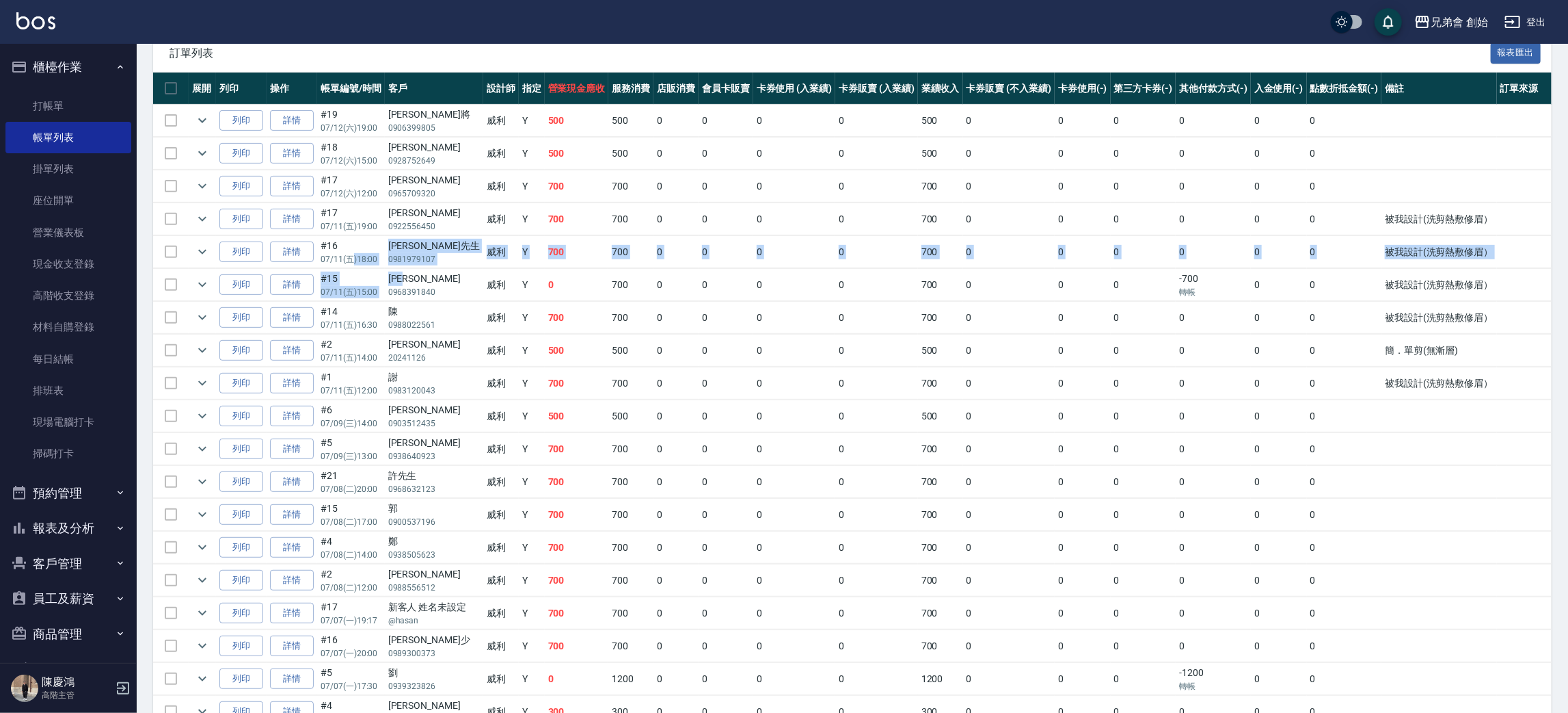
drag, startPoint x: 415, startPoint y: 278, endPoint x: 352, endPoint y: 267, distance: 64.0
click at [433, 286] on div "陳冠綸" at bounding box center [434, 278] width 92 height 14
click at [436, 295] on p "0968391840" at bounding box center [434, 291] width 92 height 12
